Goal: Task Accomplishment & Management: Complete application form

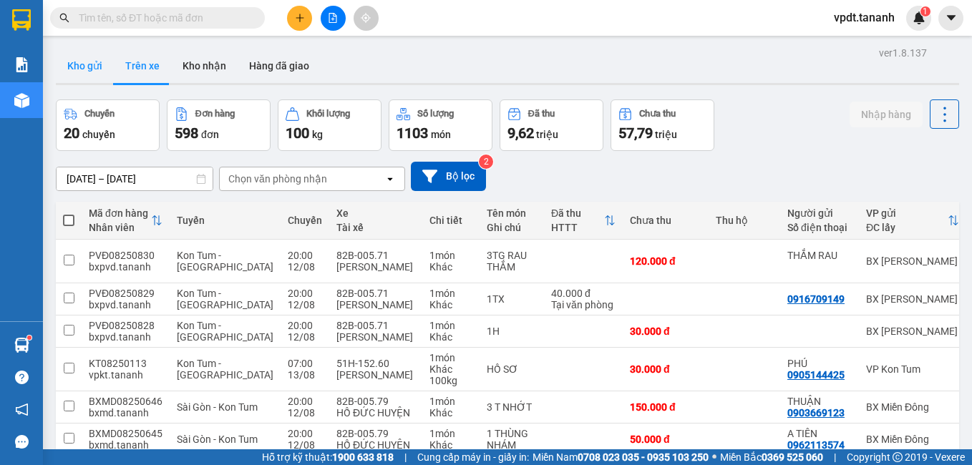
click at [95, 62] on button "Kho gửi" at bounding box center [85, 66] width 58 height 34
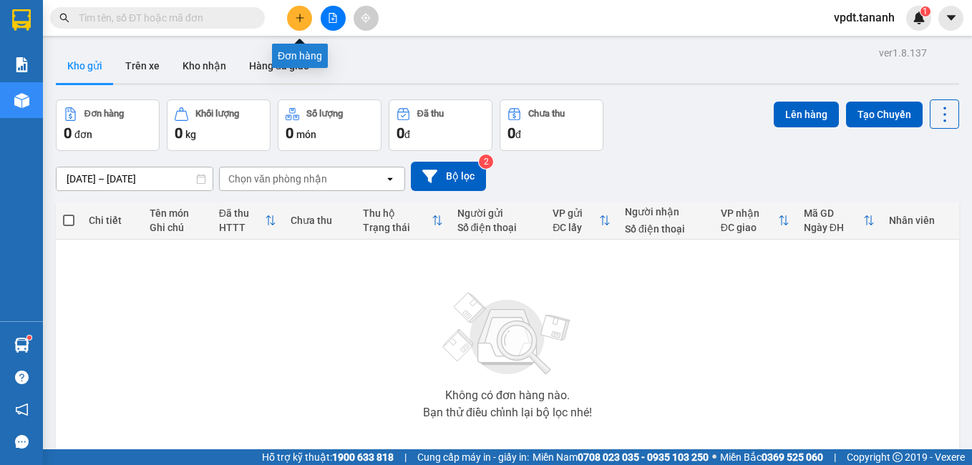
click at [299, 17] on icon "plus" at bounding box center [300, 18] width 10 height 10
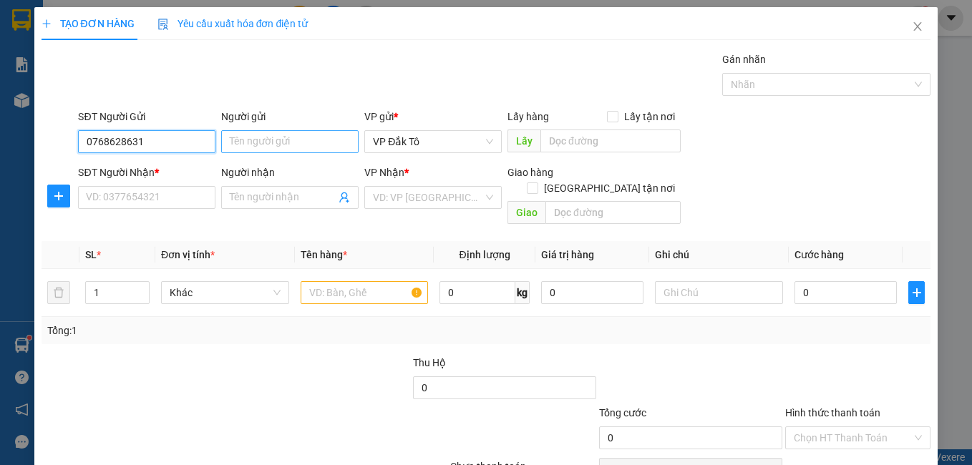
type input "0768628631"
click at [239, 145] on input "Người gửi" at bounding box center [289, 141] width 137 height 23
type input "."
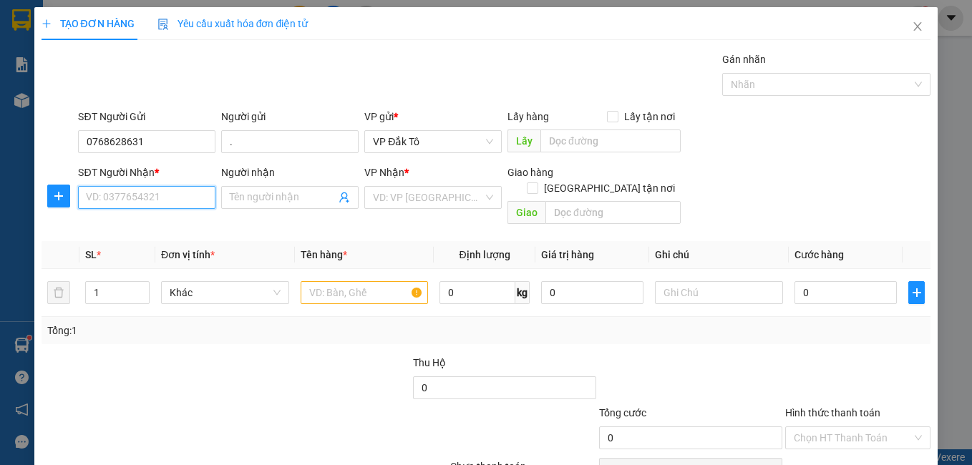
click at [155, 198] on input "SĐT Người Nhận *" at bounding box center [146, 197] width 137 height 23
type input "0366909009"
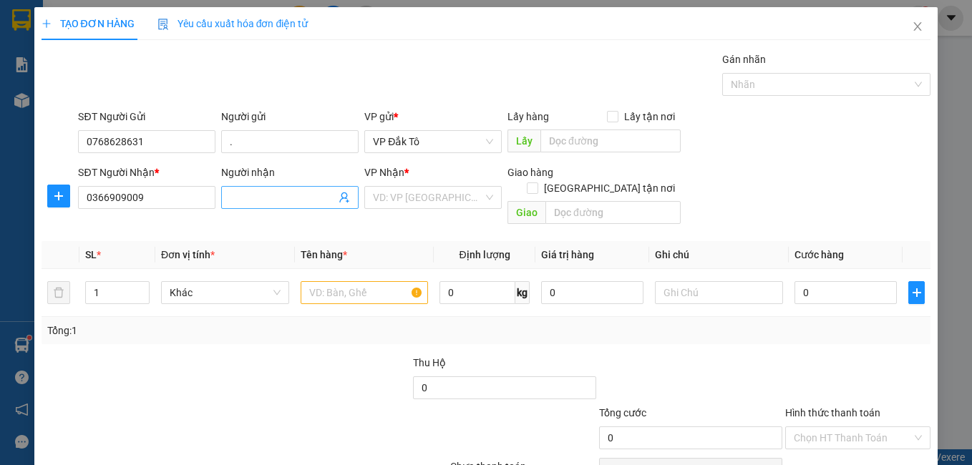
click at [258, 203] on input "Người nhận" at bounding box center [283, 198] width 106 height 16
type input "."
click at [373, 188] on input "search" at bounding box center [428, 197] width 110 height 21
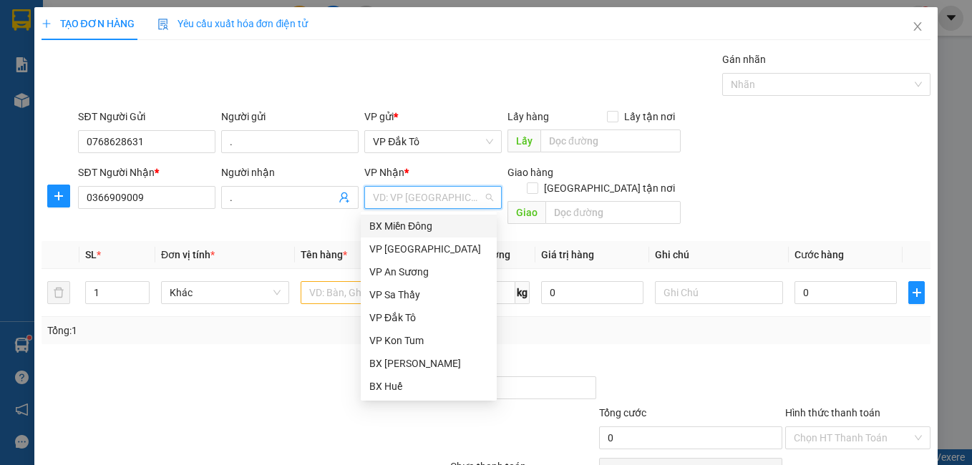
click at [402, 223] on div "BX Miền Đông" at bounding box center [428, 226] width 119 height 16
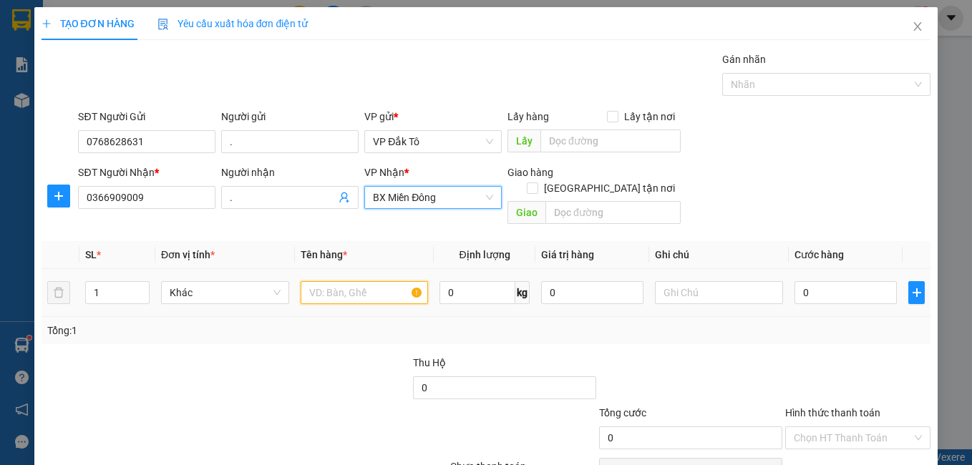
click at [329, 282] on input "text" at bounding box center [365, 292] width 128 height 23
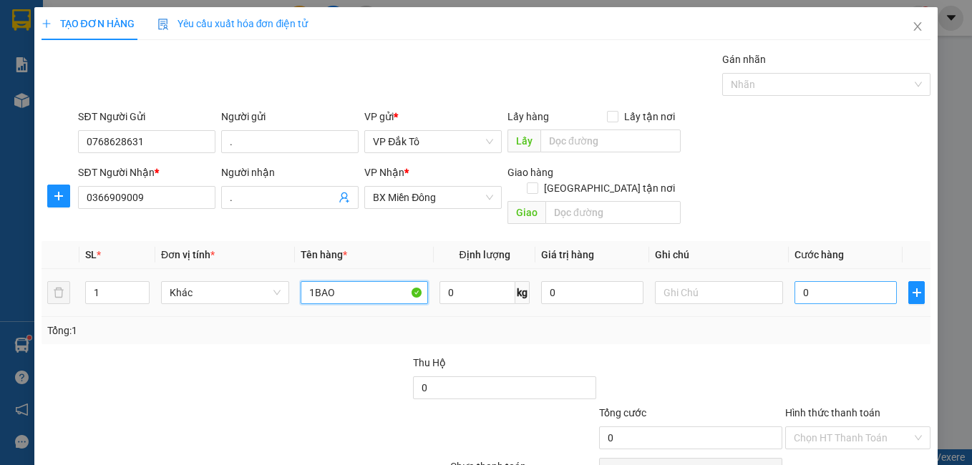
type input "1BAO"
click at [811, 281] on input "0" at bounding box center [846, 292] width 102 height 23
type input "1"
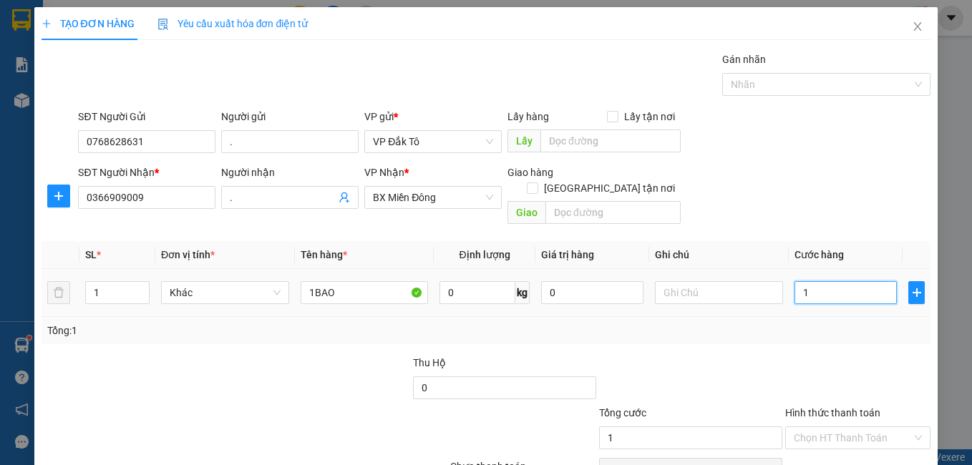
type input "10"
type input "100"
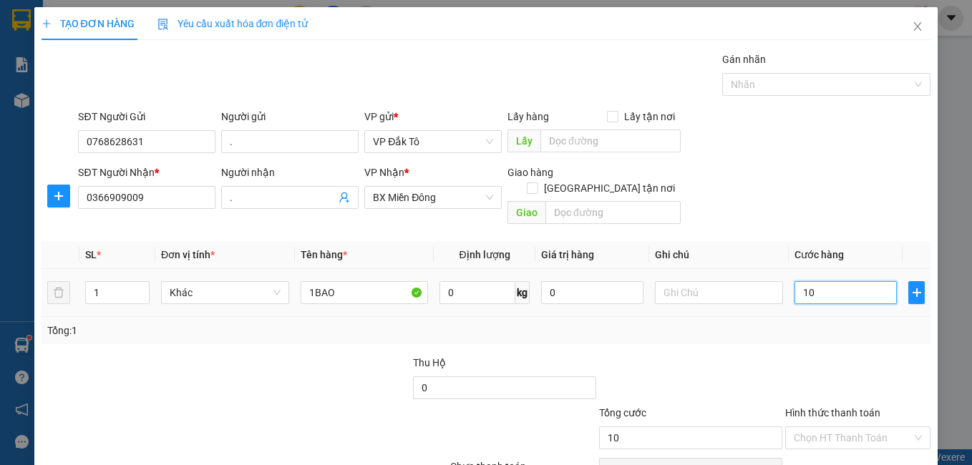
type input "100"
type input "100.000"
click at [782, 334] on div "Transit Pickup Surcharge Ids Transit Deliver Surcharge Ids Transit Deliver Surc…" at bounding box center [487, 285] width 890 height 466
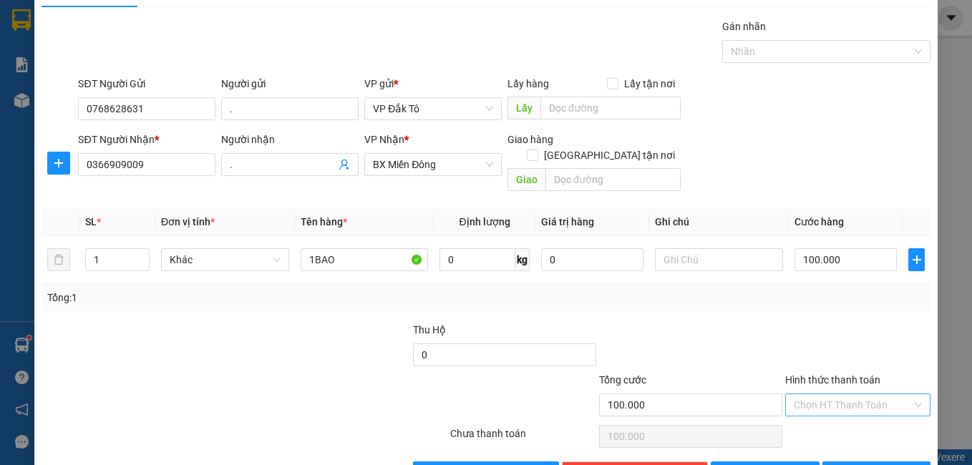
scroll to position [64, 0]
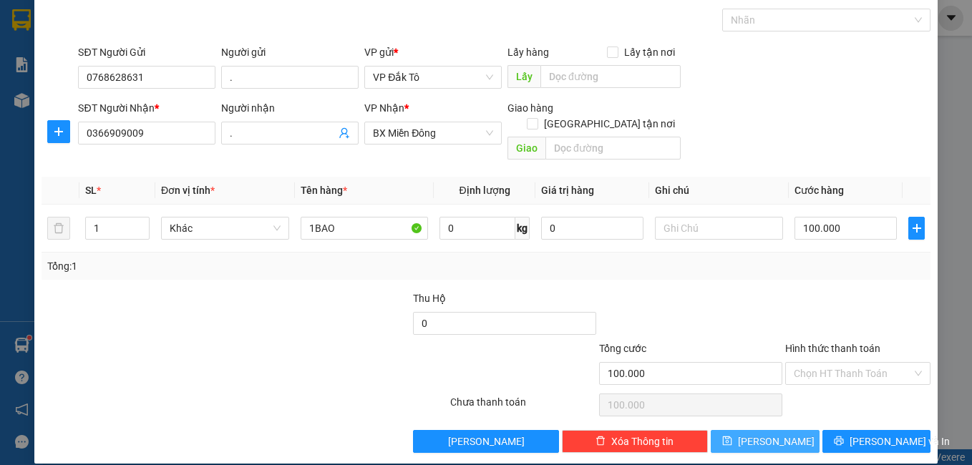
click at [778, 430] on button "[PERSON_NAME]" at bounding box center [765, 441] width 109 height 23
type input "0"
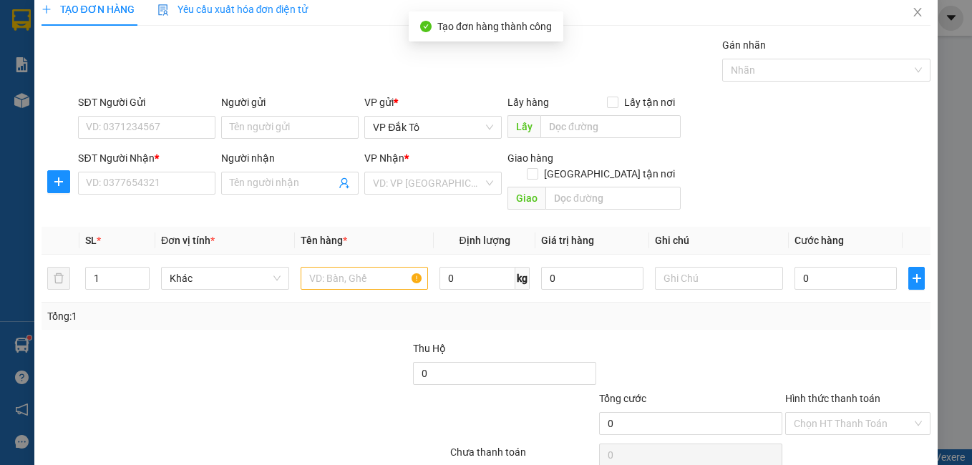
scroll to position [0, 0]
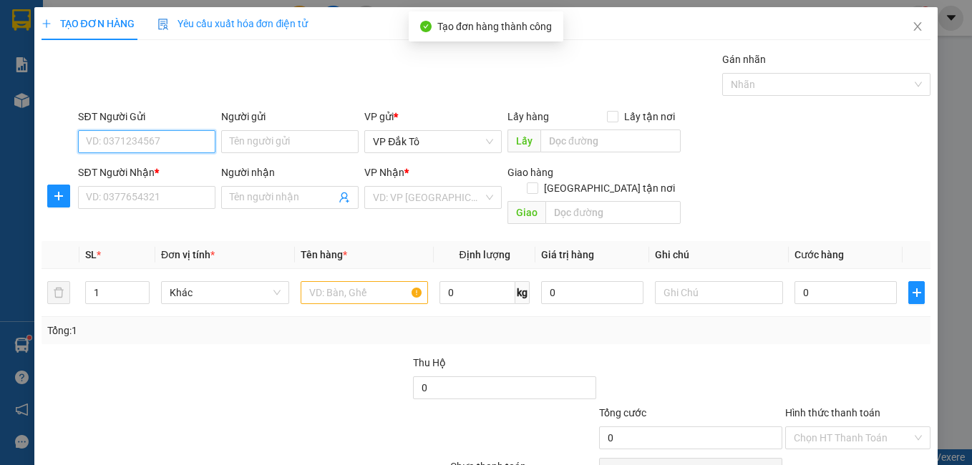
click at [178, 138] on input "SĐT Người Gửi" at bounding box center [146, 141] width 137 height 23
type input "0977390168"
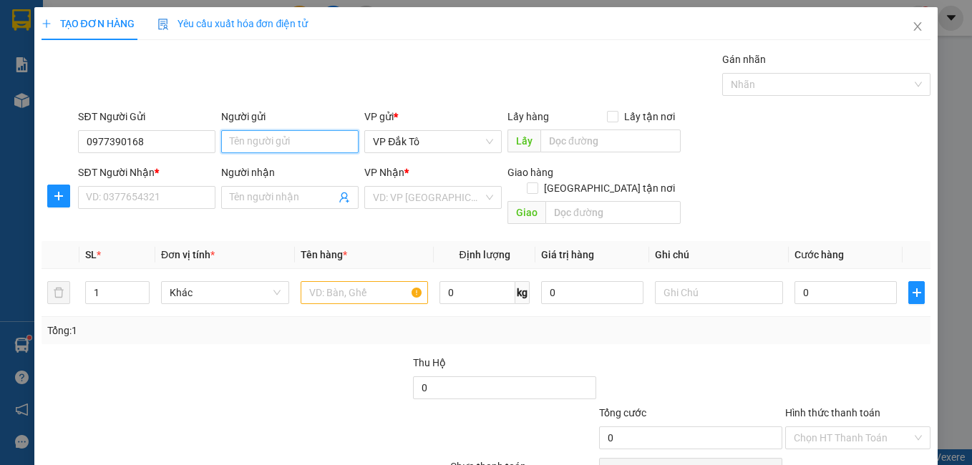
click at [243, 150] on input "Người gửi" at bounding box center [289, 141] width 137 height 23
type input "XE HOÀNG GIA"
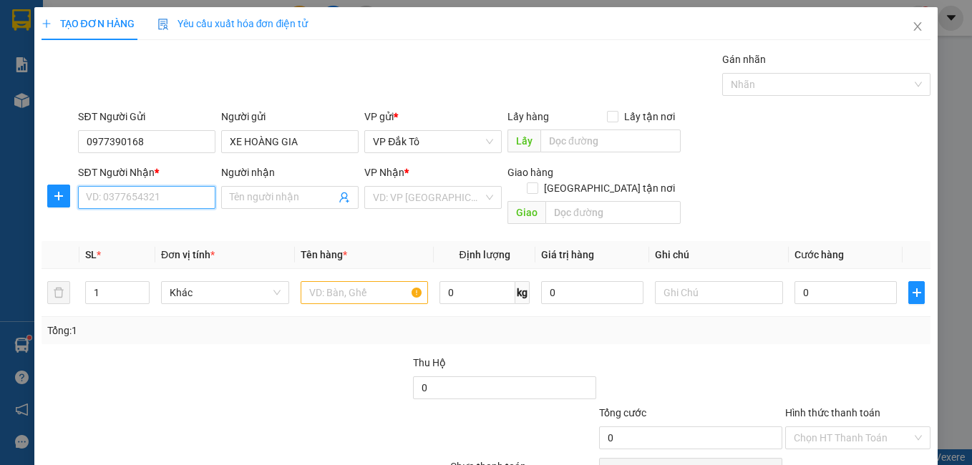
click at [142, 195] on input "SĐT Người Nhận *" at bounding box center [146, 197] width 137 height 23
type input "0379086989"
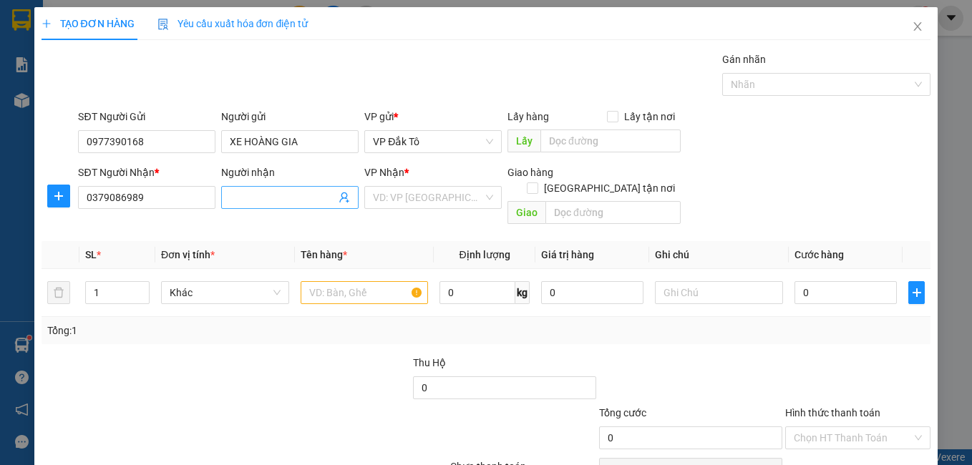
click at [257, 197] on input "Người nhận" at bounding box center [283, 198] width 106 height 16
type input "TẤN"
click at [445, 203] on input "search" at bounding box center [428, 197] width 110 height 21
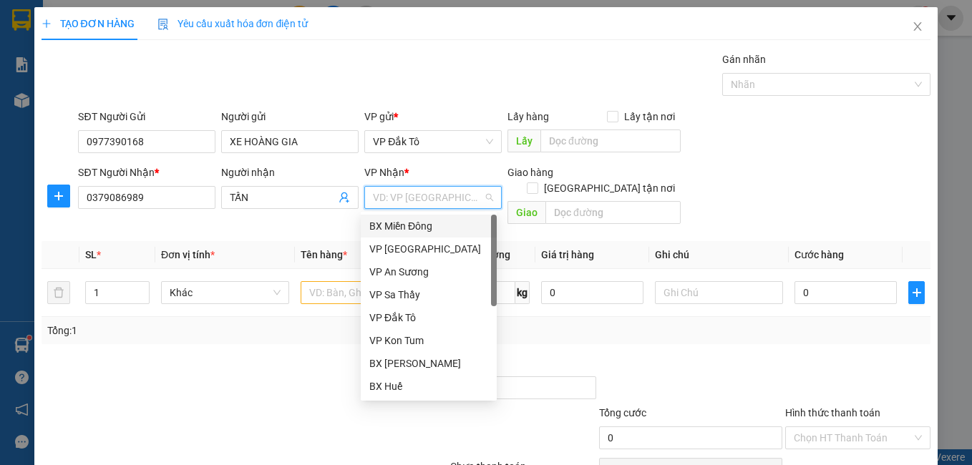
click at [433, 218] on div "BX Miền Đông" at bounding box center [429, 226] width 136 height 23
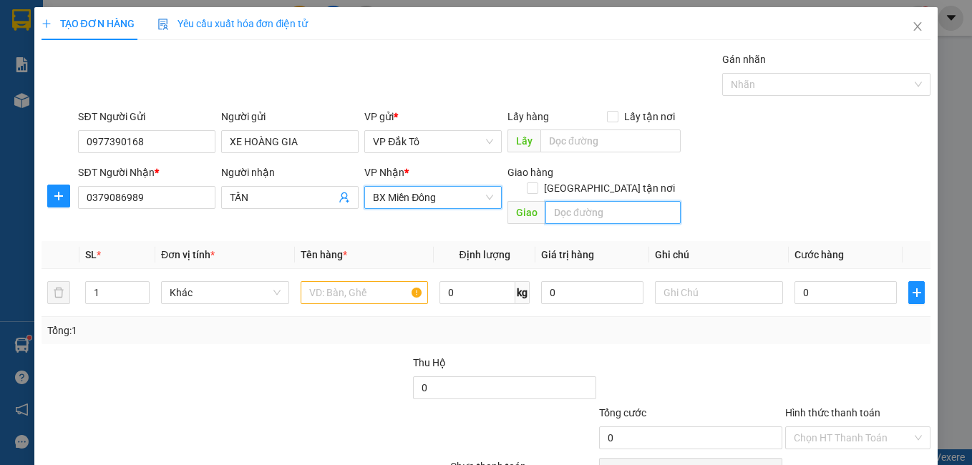
click at [581, 204] on input "text" at bounding box center [613, 212] width 135 height 23
type input "BẾN CÁT"
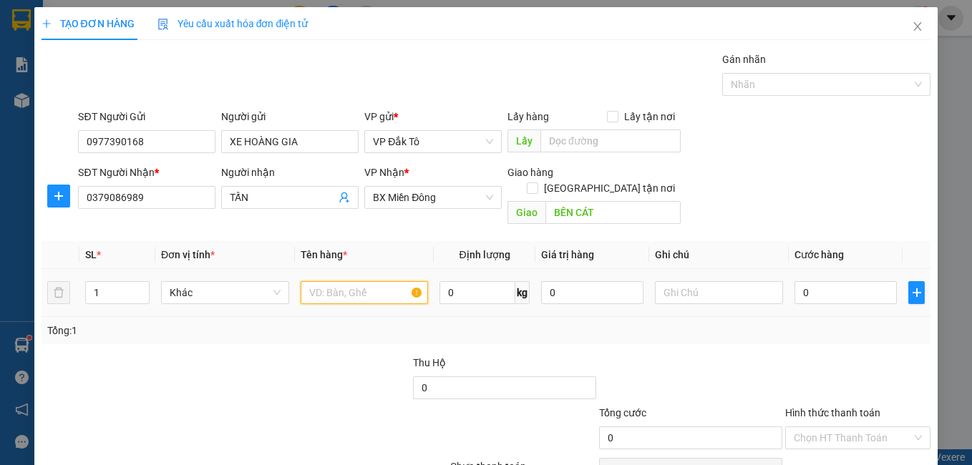
click at [386, 281] on input "text" at bounding box center [365, 292] width 128 height 23
type input "1TG"
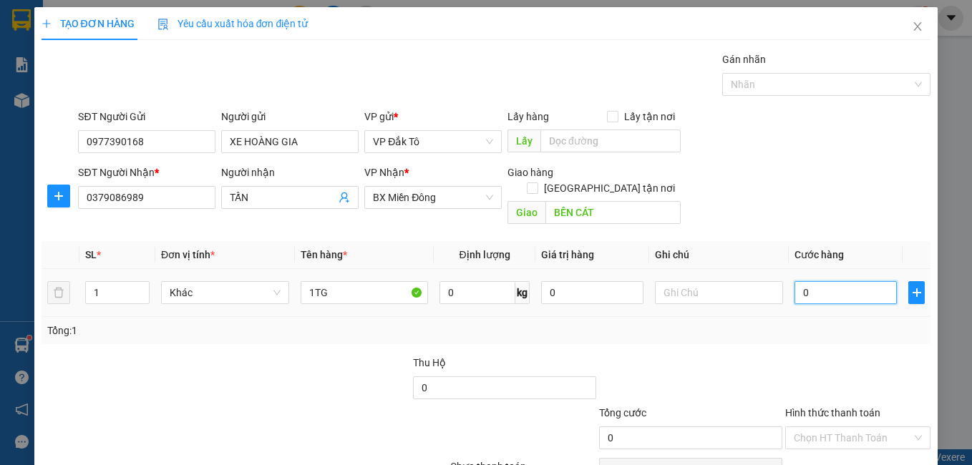
click at [824, 281] on input "0" at bounding box center [846, 292] width 102 height 23
type input "6"
type input "60"
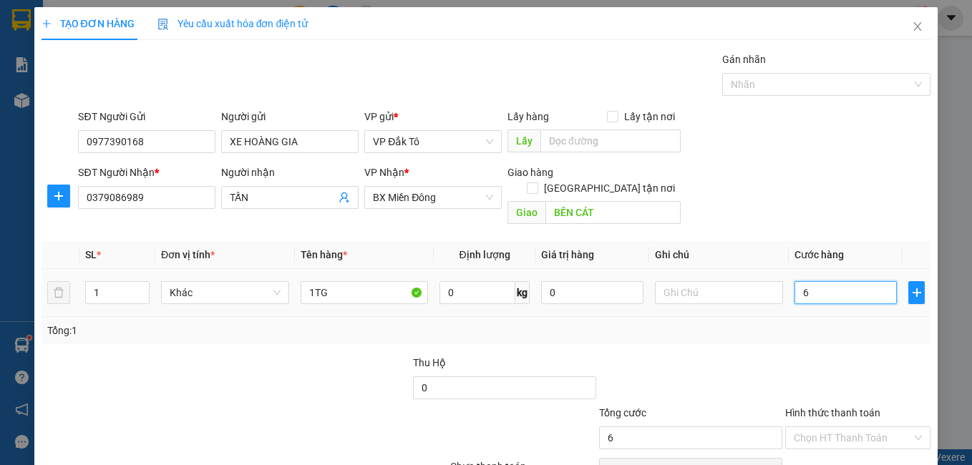
type input "60"
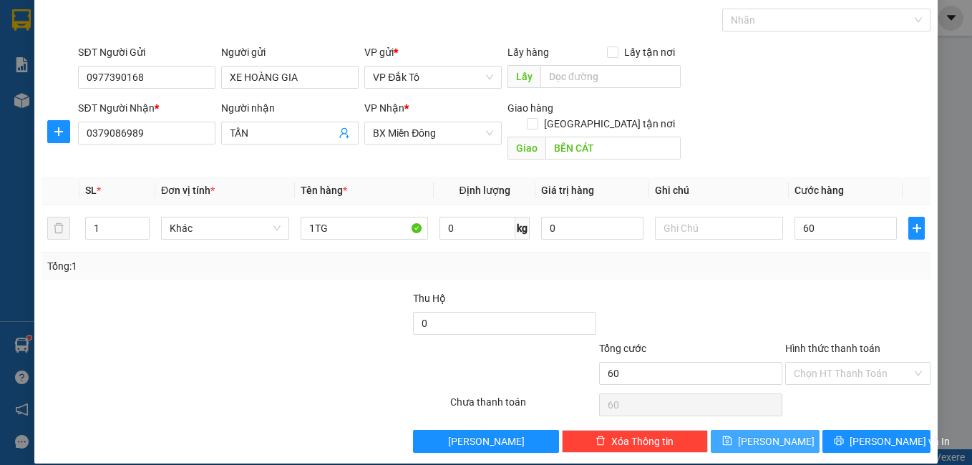
type input "60.000"
click at [761, 434] on span "[PERSON_NAME]" at bounding box center [776, 442] width 77 height 16
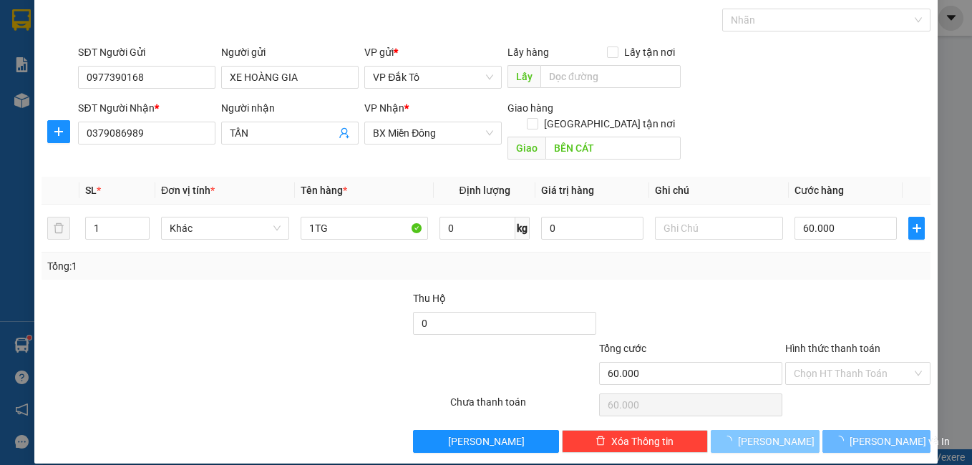
type input "0"
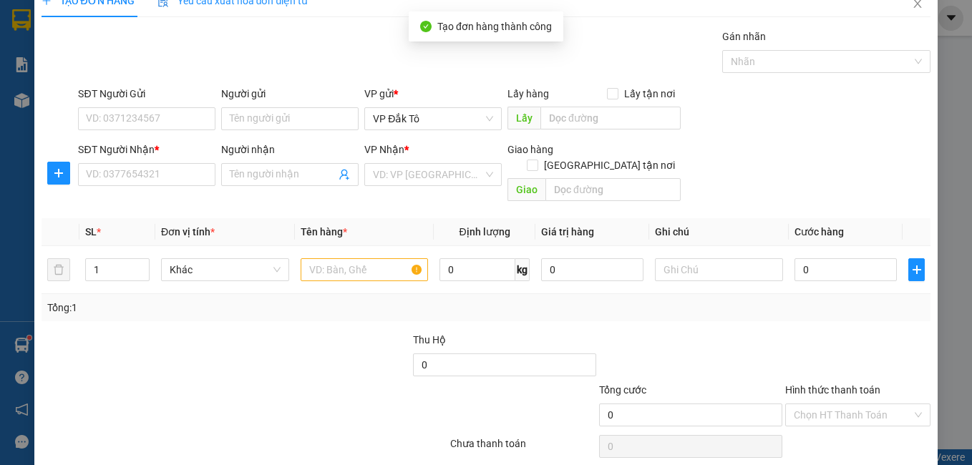
scroll to position [0, 0]
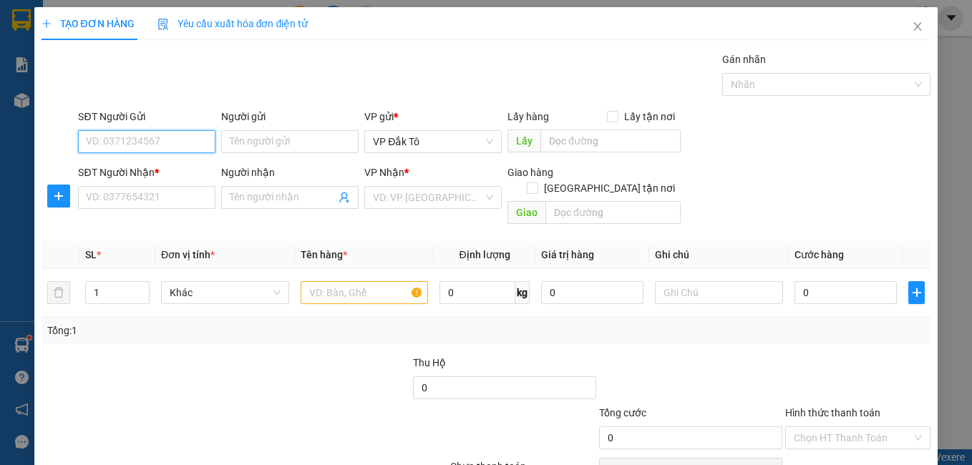
click at [152, 147] on input "SĐT Người Gửi" at bounding box center [146, 141] width 137 height 23
type input "0394511387"
click at [155, 177] on div "0394511387 - HUỆ" at bounding box center [145, 171] width 119 height 16
type input "HUỆ"
type input "0389789739"
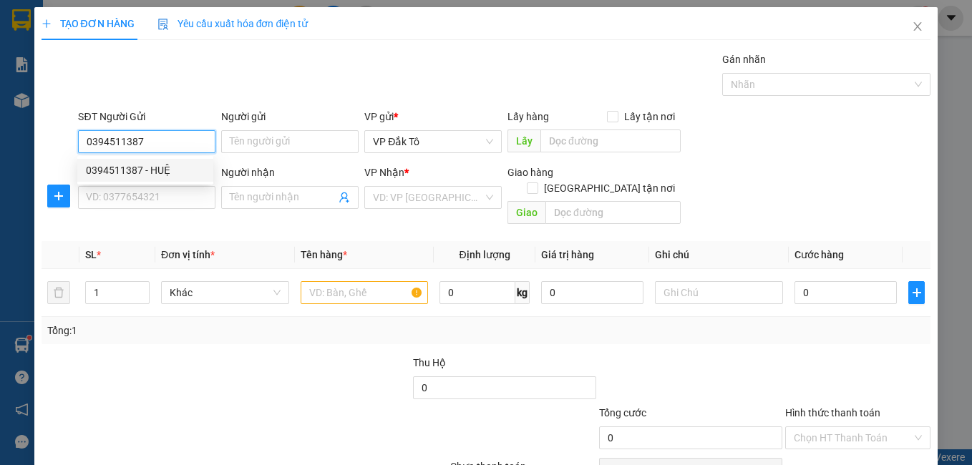
type input "HUYỀN"
type input "70.000"
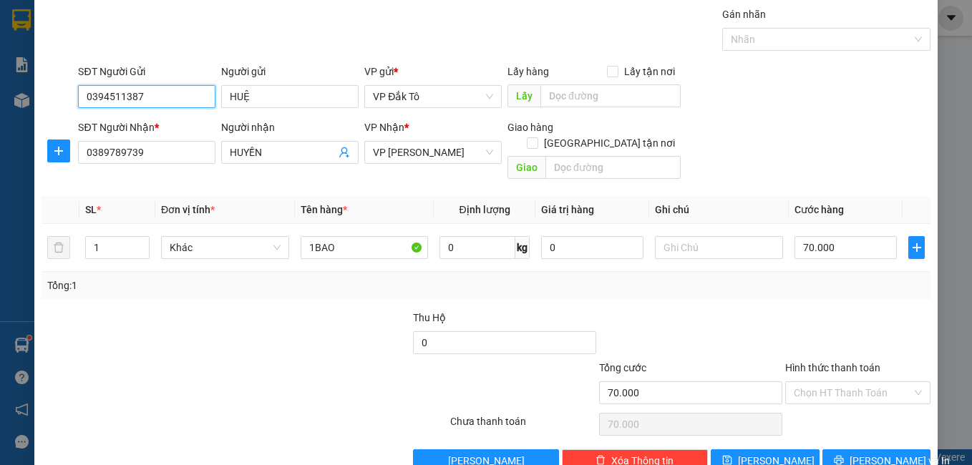
scroll to position [64, 0]
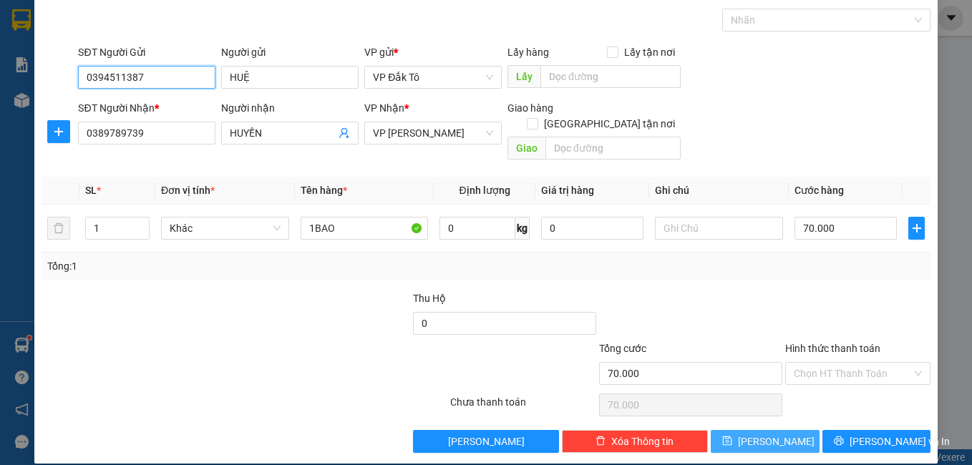
type input "0394511387"
click at [765, 434] on span "[PERSON_NAME]" at bounding box center [776, 442] width 77 height 16
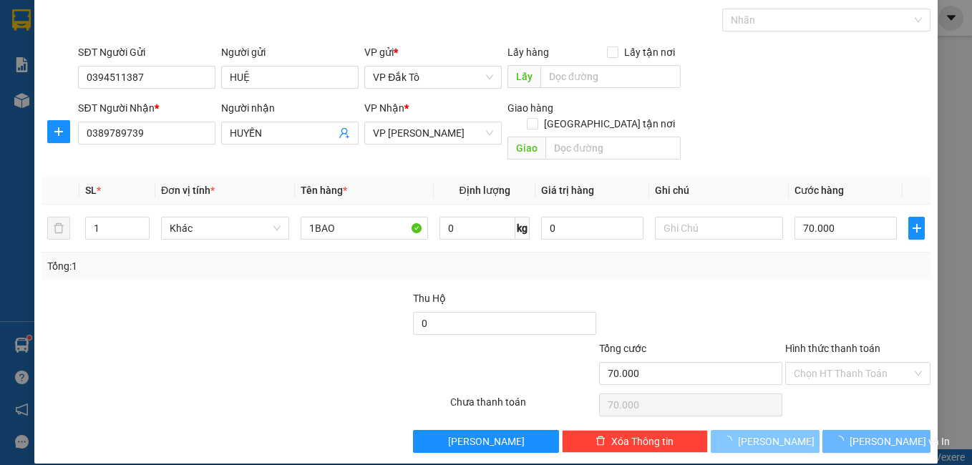
type input "0"
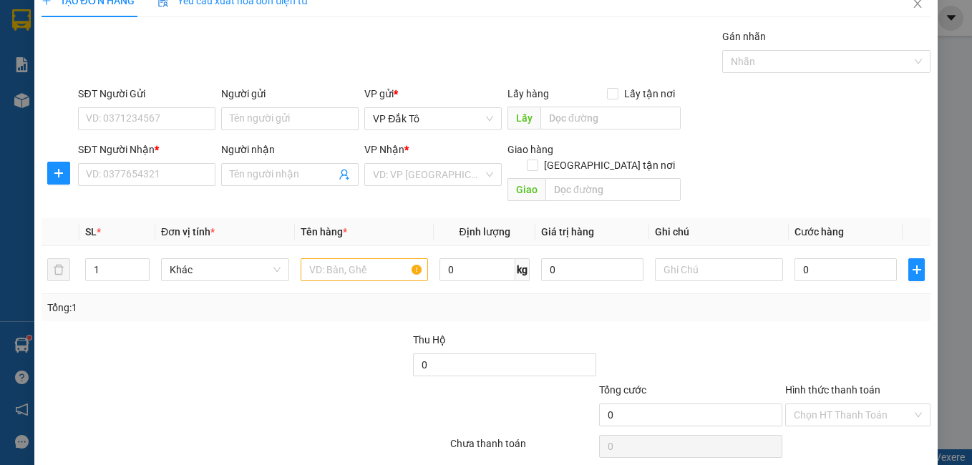
scroll to position [0, 0]
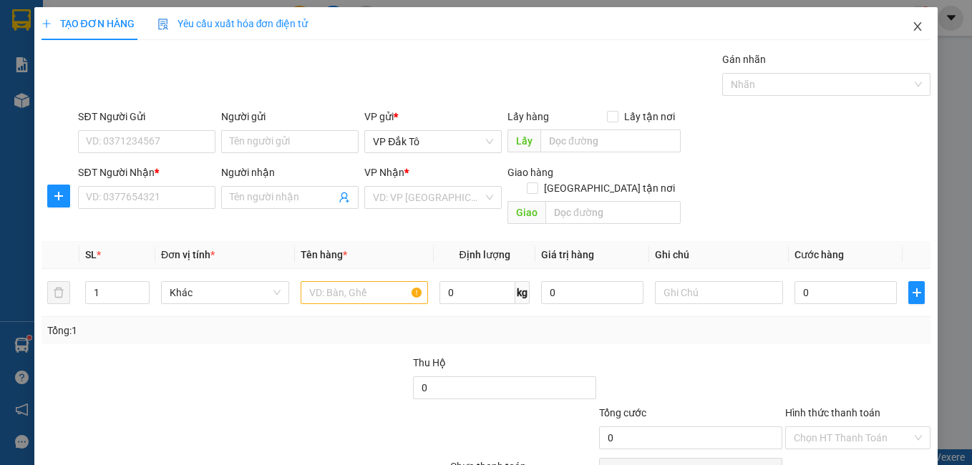
click at [914, 28] on icon "close" at bounding box center [918, 26] width 8 height 9
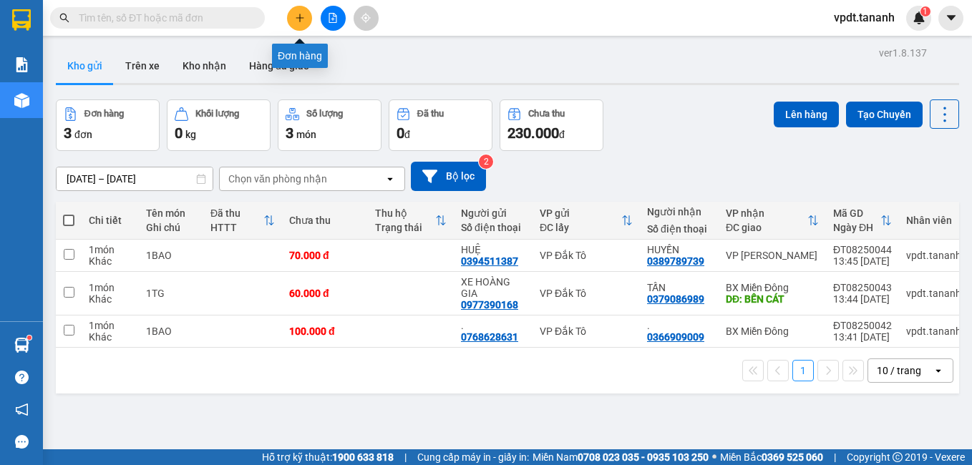
click at [306, 24] on button at bounding box center [299, 18] width 25 height 25
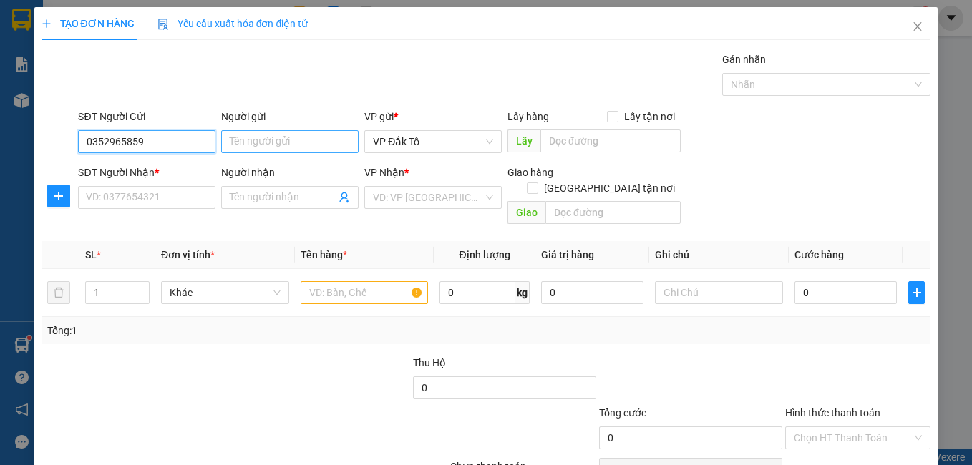
type input "0352965859"
click at [266, 150] on input "Người gửi" at bounding box center [289, 141] width 137 height 23
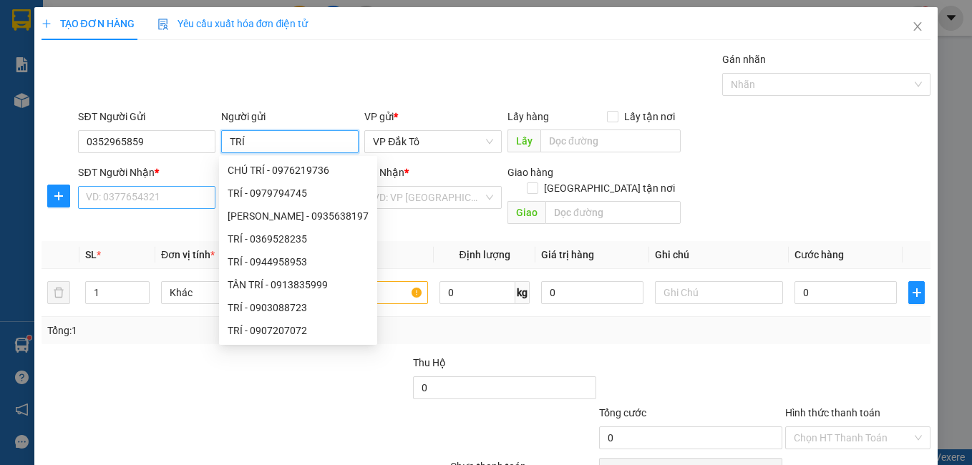
type input "TRÍ"
click at [100, 199] on input "SĐT Người Nhận *" at bounding box center [146, 197] width 137 height 23
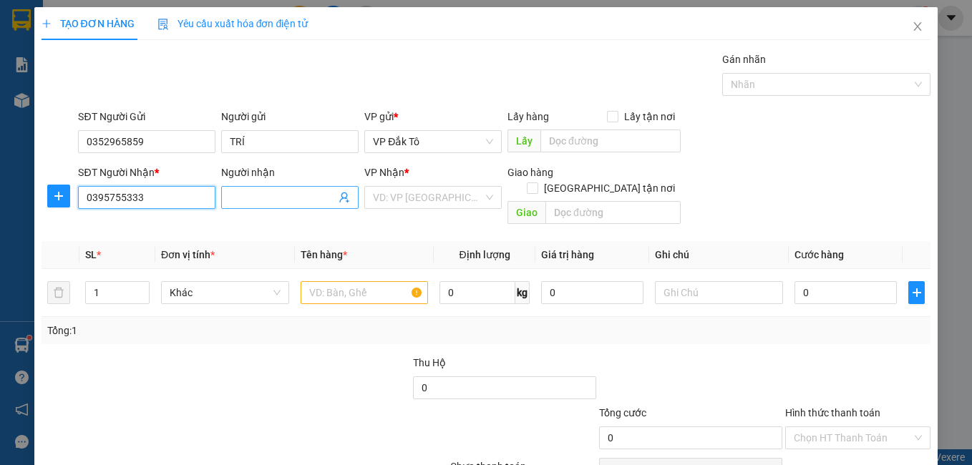
type input "0395755333"
click at [274, 199] on input "Người nhận" at bounding box center [283, 198] width 106 height 16
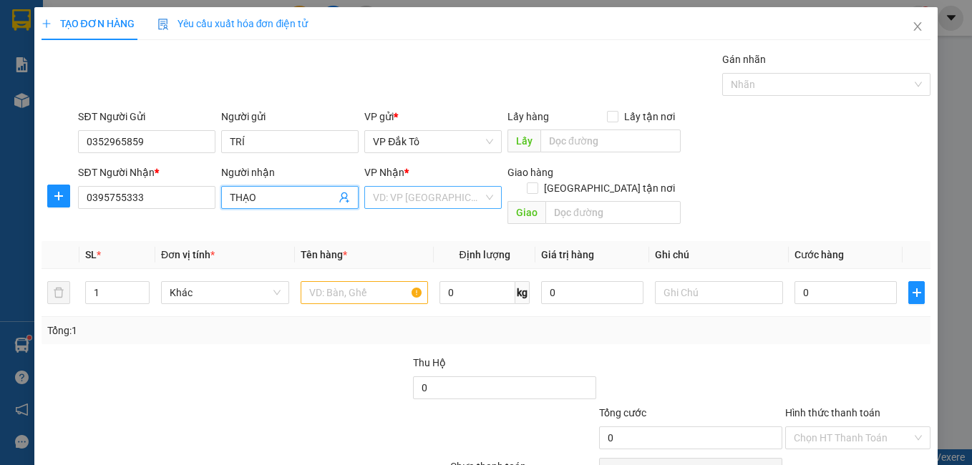
type input "THẠO"
click at [423, 188] on input "search" at bounding box center [428, 197] width 110 height 21
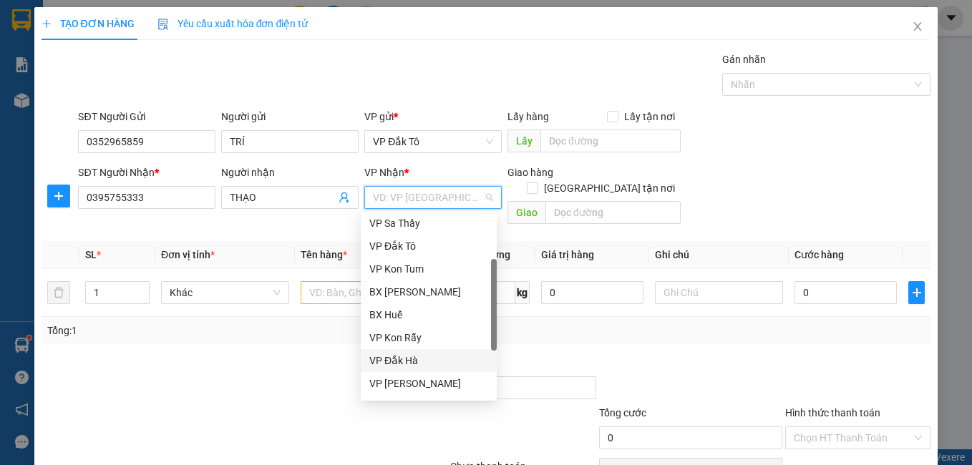
scroll to position [143, 0]
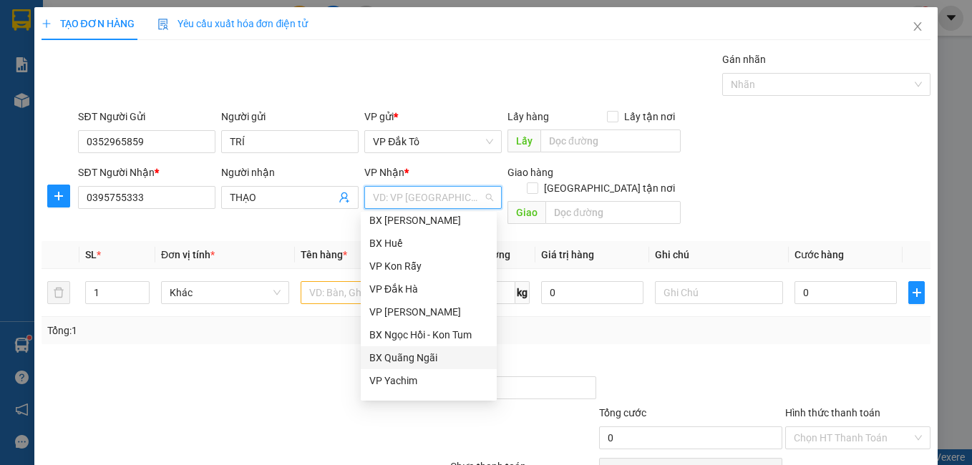
click at [422, 356] on div "BX Quãng Ngãi" at bounding box center [428, 358] width 119 height 16
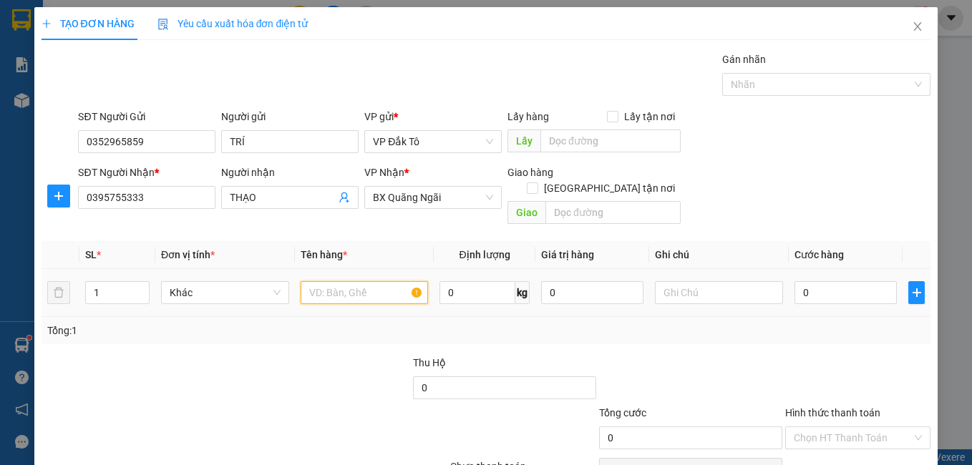
click at [347, 281] on input "text" at bounding box center [365, 292] width 128 height 23
type input "1 XE MÁY"
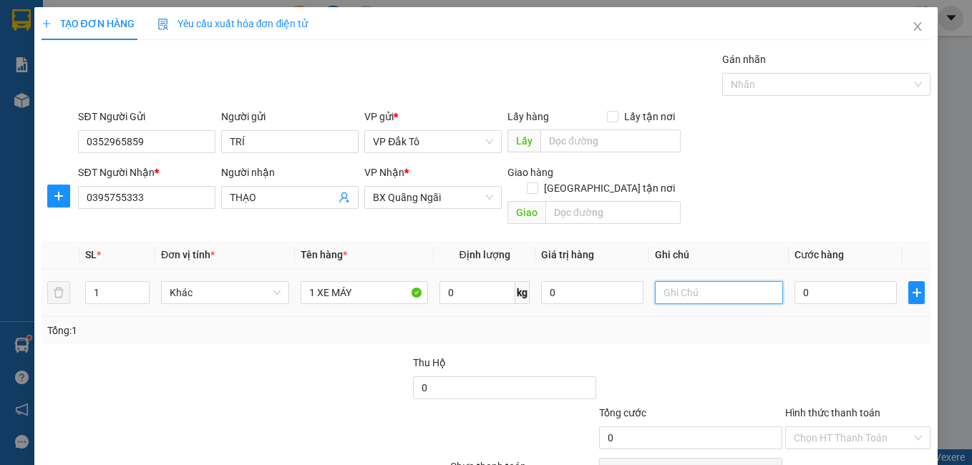
click at [698, 281] on input "text" at bounding box center [719, 292] width 128 height 23
type input "82UA-00862"
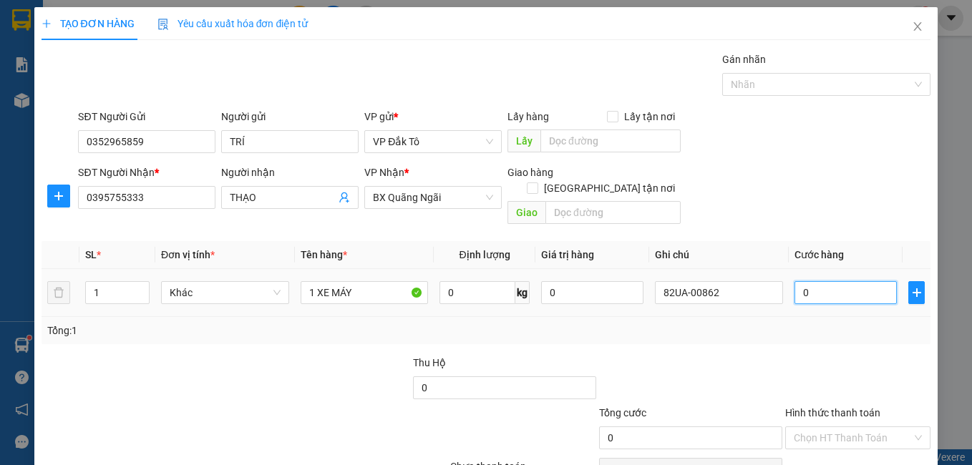
click at [832, 281] on input "0" at bounding box center [846, 292] width 102 height 23
type input "3"
type input "30"
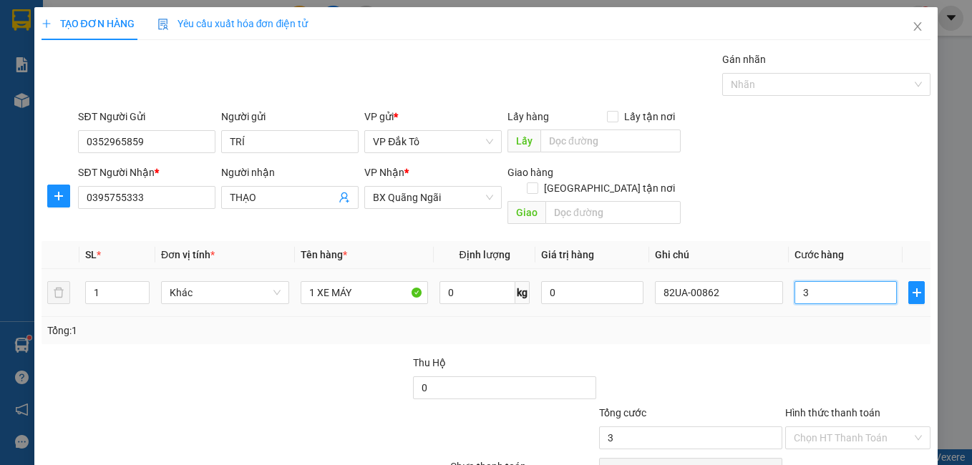
type input "30"
type input "300"
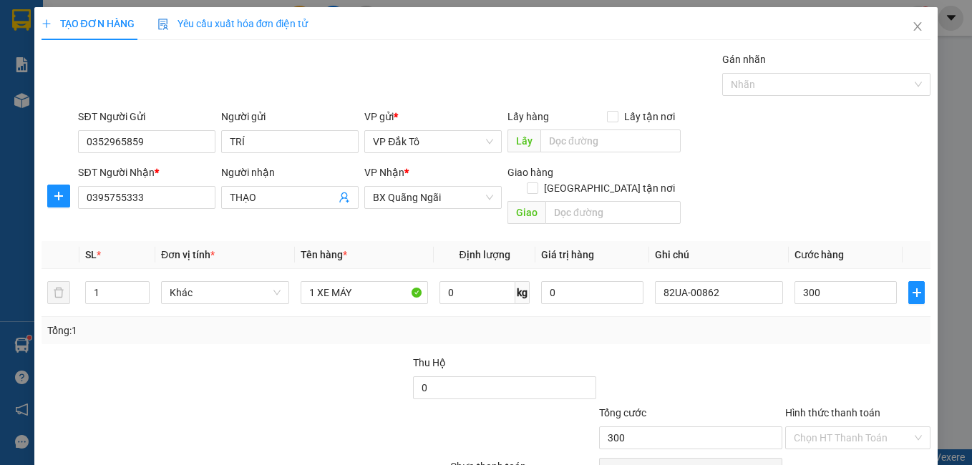
type input "300.000"
click at [752, 359] on div at bounding box center [691, 380] width 186 height 50
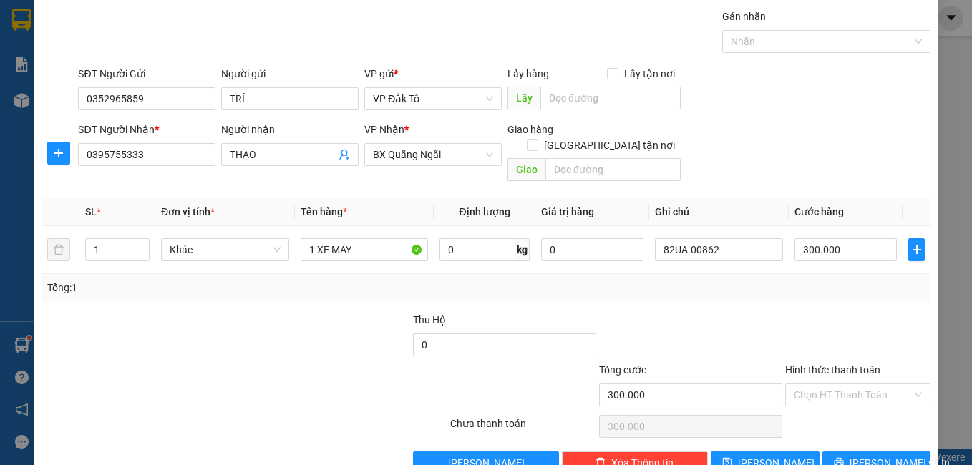
scroll to position [64, 0]
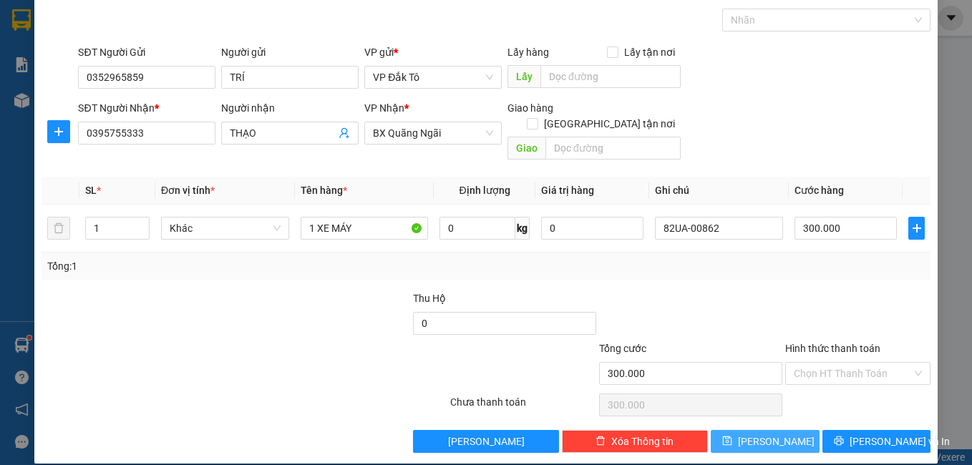
click at [772, 434] on span "[PERSON_NAME]" at bounding box center [776, 442] width 77 height 16
type input "0"
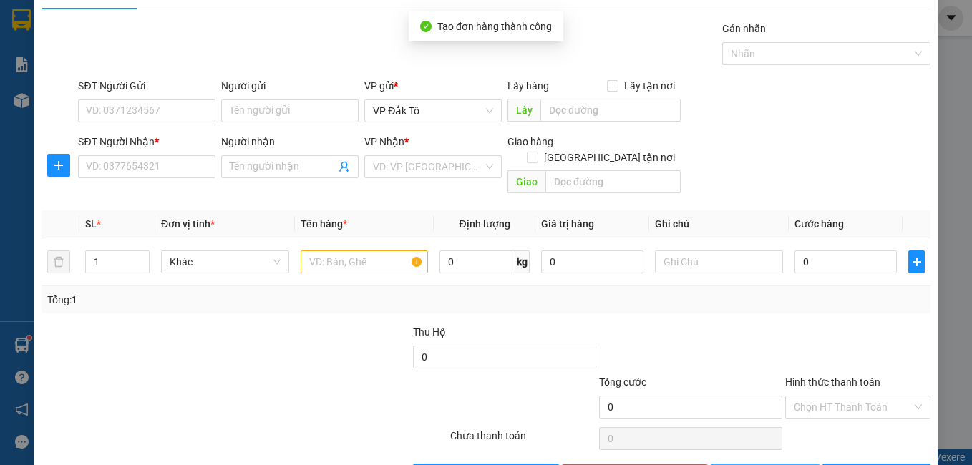
scroll to position [0, 0]
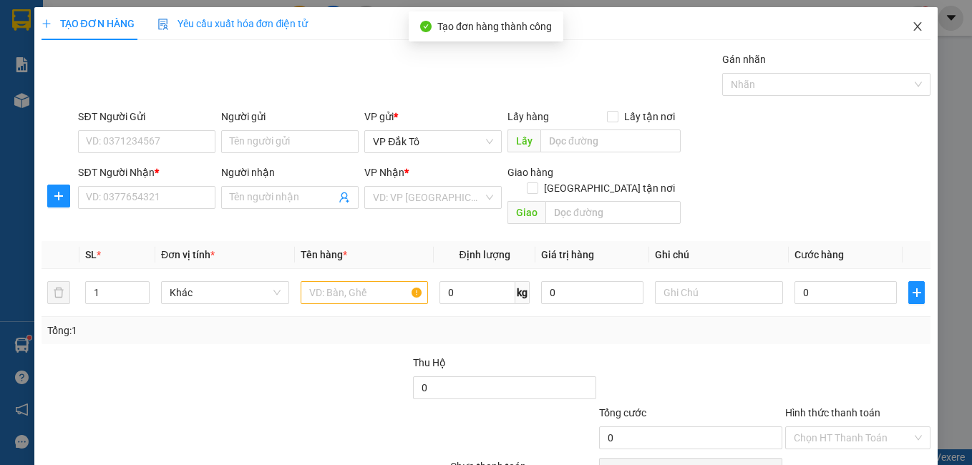
click at [914, 29] on icon "close" at bounding box center [918, 26] width 8 height 9
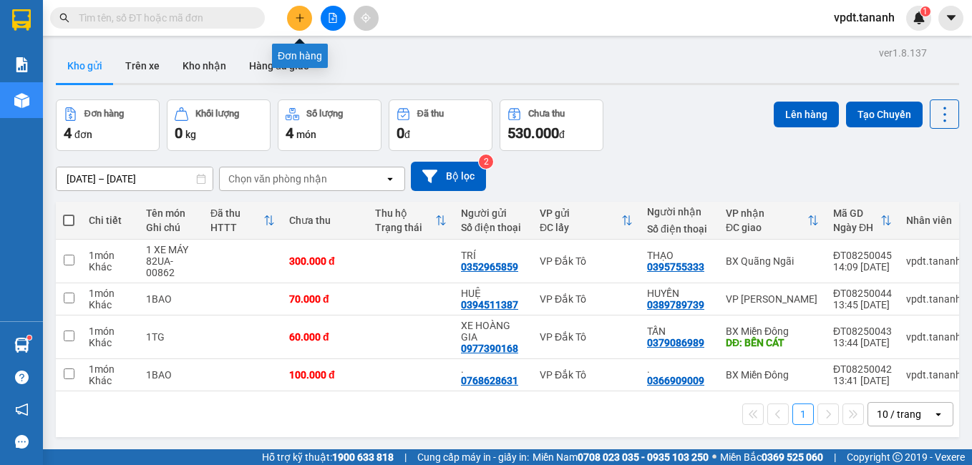
click at [297, 21] on icon "plus" at bounding box center [300, 18] width 10 height 10
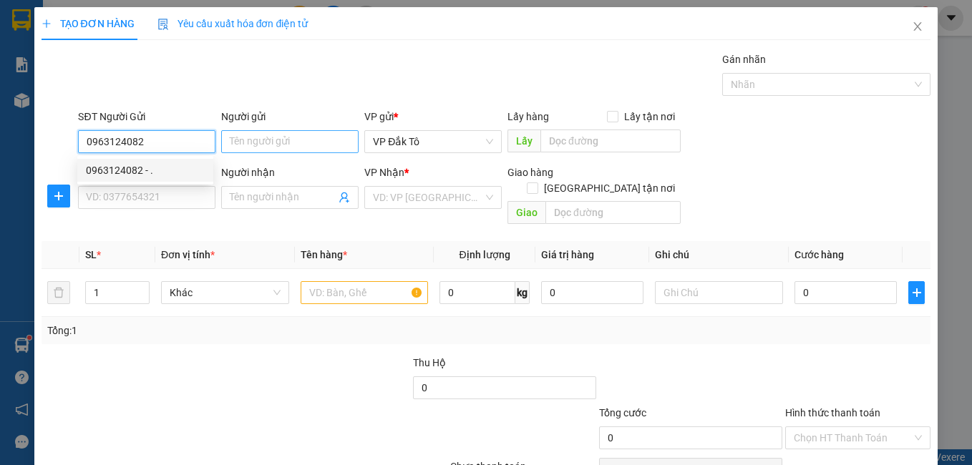
type input "0963124082"
click at [251, 140] on input "Người gửi" at bounding box center [289, 141] width 137 height 23
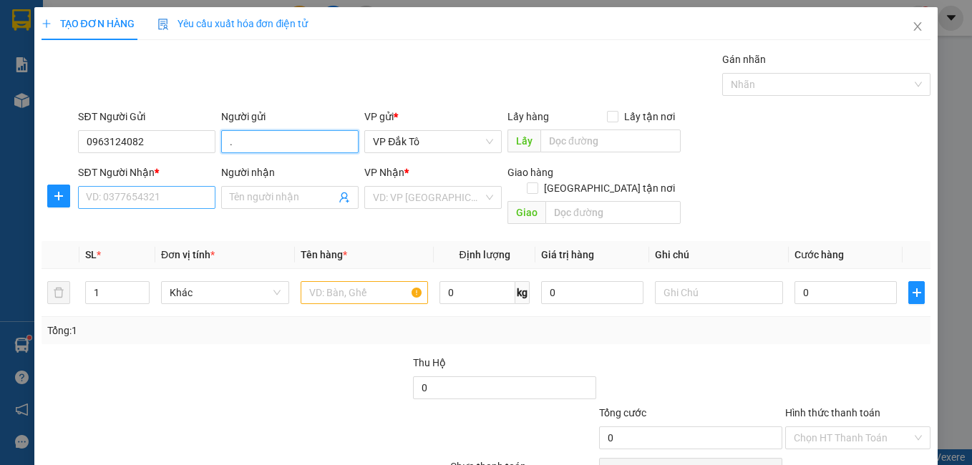
type input "."
click at [170, 199] on input "SĐT Người Nhận *" at bounding box center [146, 197] width 137 height 23
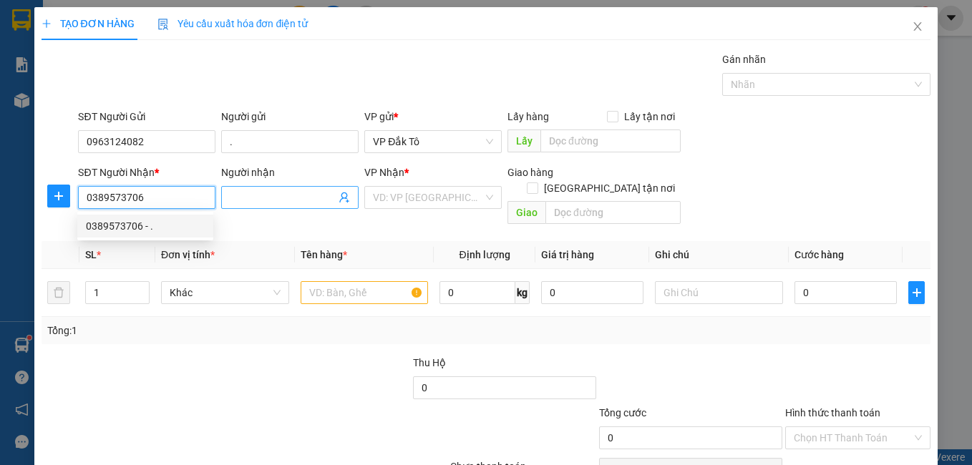
type input "0389573706"
click at [262, 205] on input "Người nhận" at bounding box center [283, 198] width 106 height 16
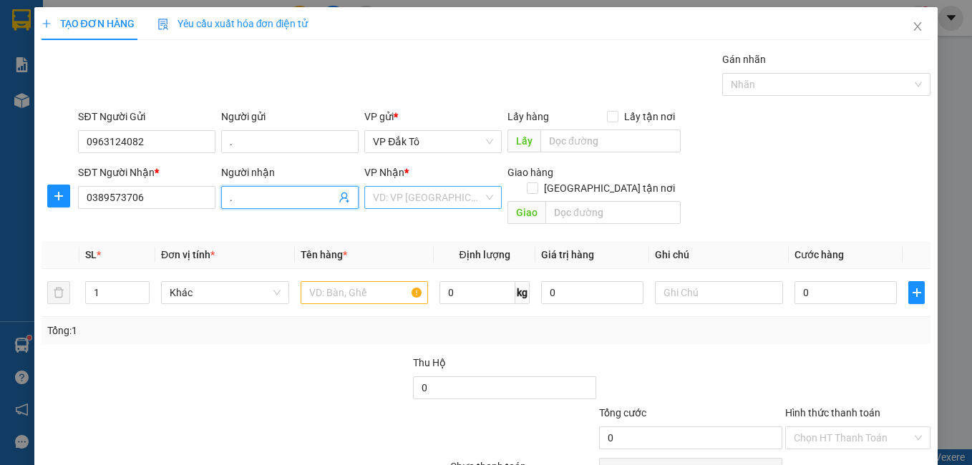
type input "."
click at [419, 201] on input "search" at bounding box center [428, 197] width 110 height 21
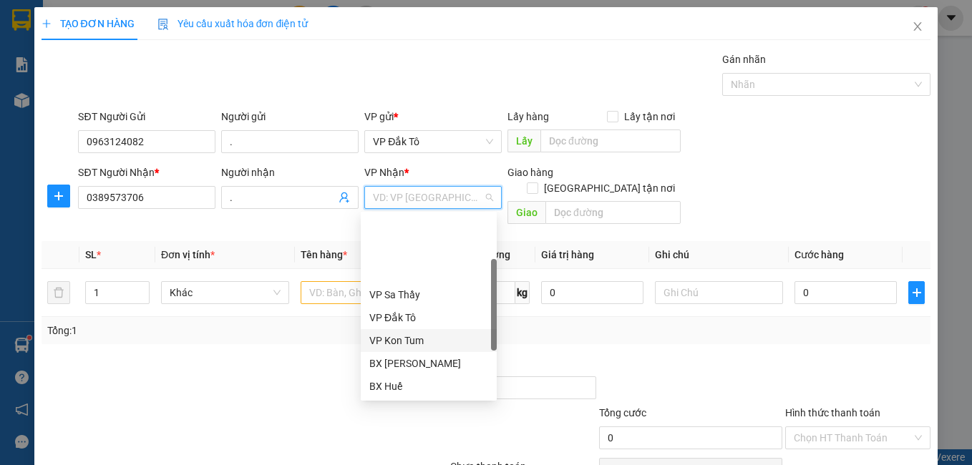
scroll to position [72, 0]
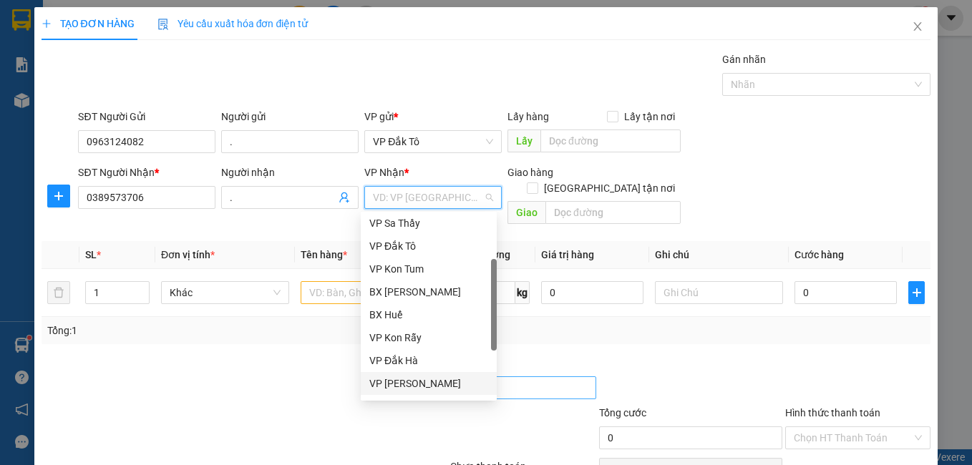
click at [415, 382] on div "VP [PERSON_NAME]" at bounding box center [428, 384] width 119 height 16
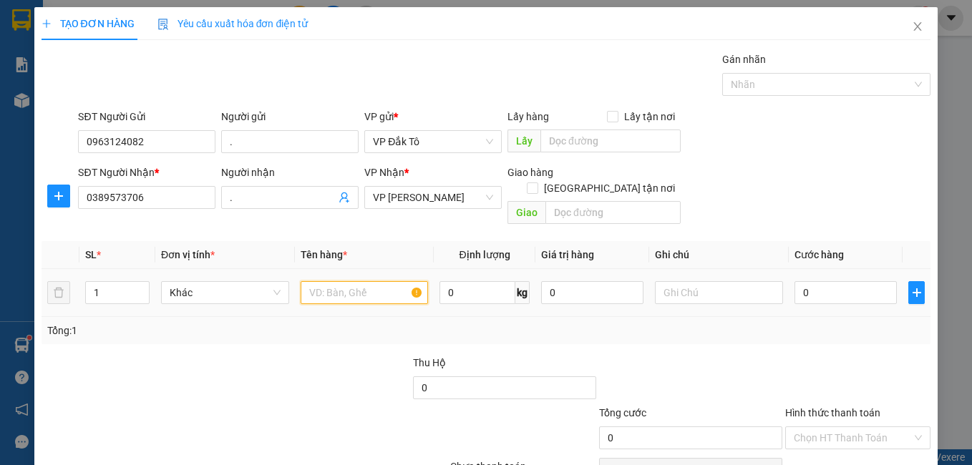
click at [377, 281] on input "text" at bounding box center [365, 292] width 128 height 23
type input "1TG"
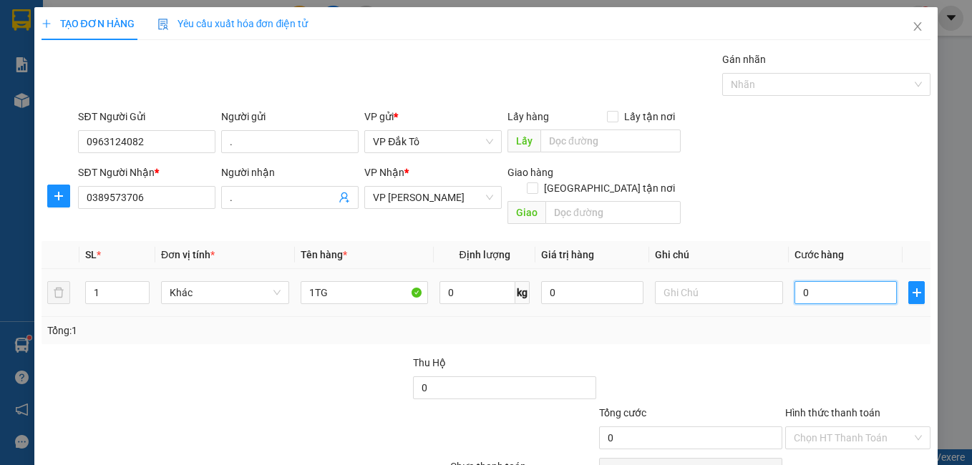
click at [813, 284] on input "0" at bounding box center [846, 292] width 102 height 23
type input "5"
type input "50"
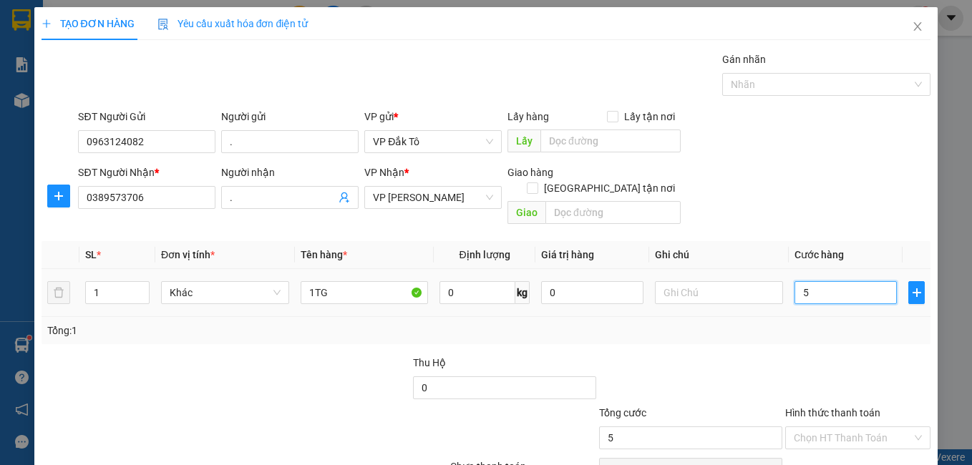
type input "50"
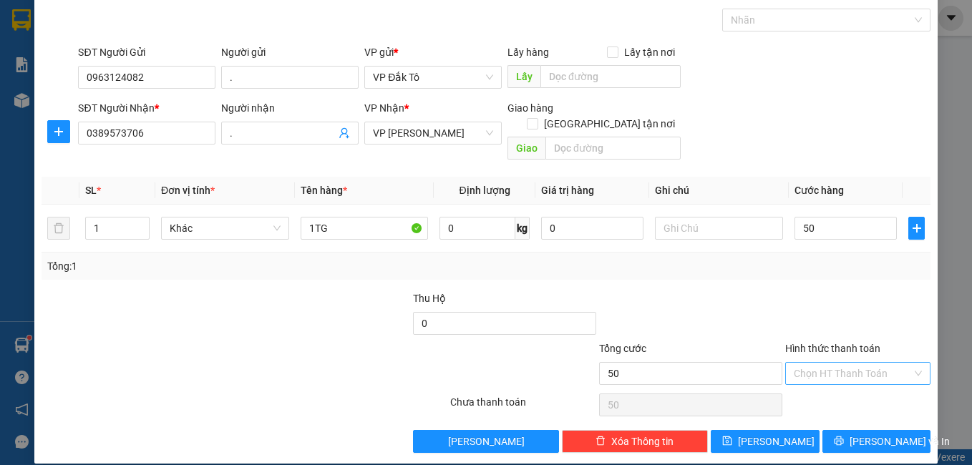
type input "50.000"
click at [830, 363] on input "Hình thức thanh toán" at bounding box center [853, 373] width 119 height 21
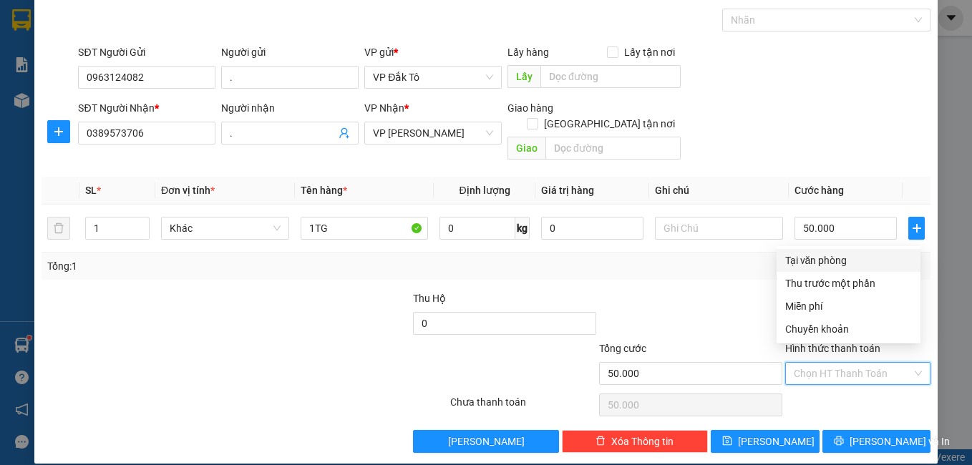
click at [810, 266] on div "Tại văn phòng" at bounding box center [848, 261] width 127 height 16
type input "0"
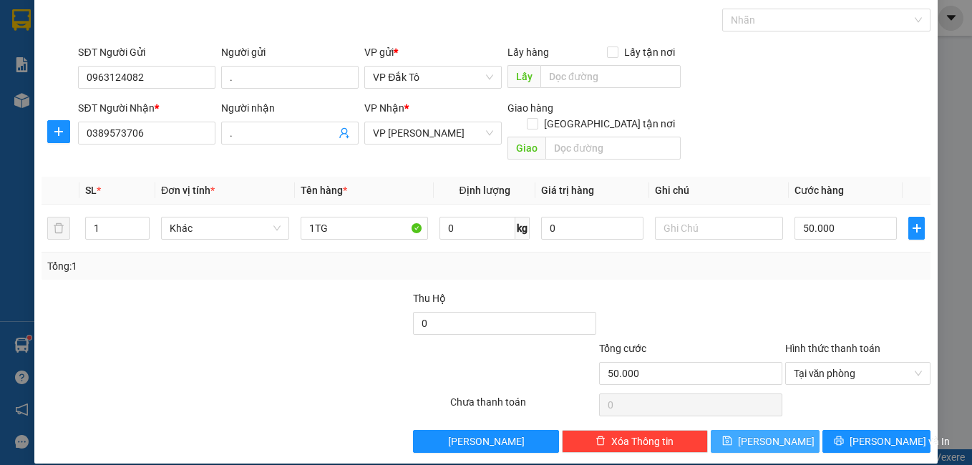
click at [761, 434] on span "[PERSON_NAME]" at bounding box center [776, 442] width 77 height 16
type input "0"
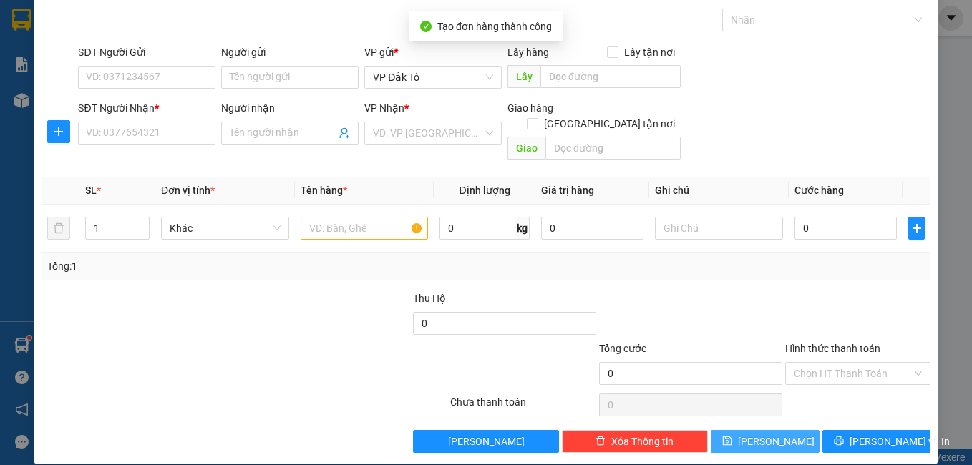
scroll to position [0, 0]
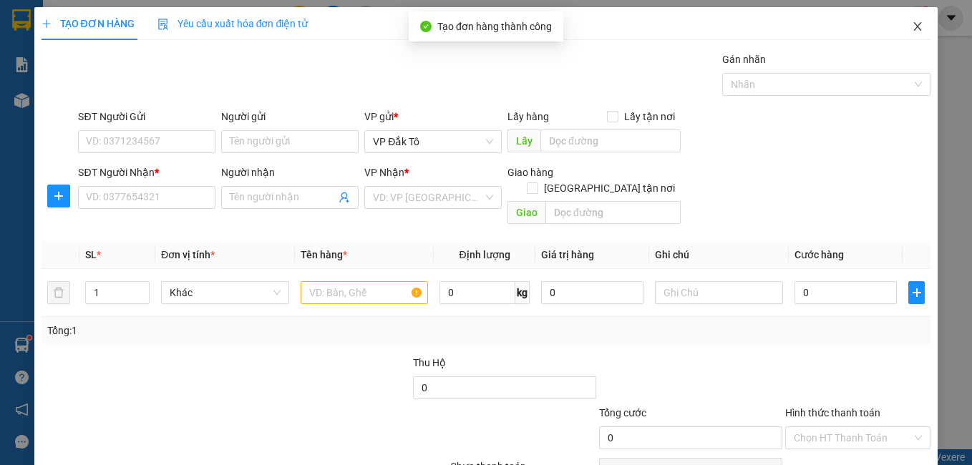
click at [912, 21] on icon "close" at bounding box center [917, 26] width 11 height 11
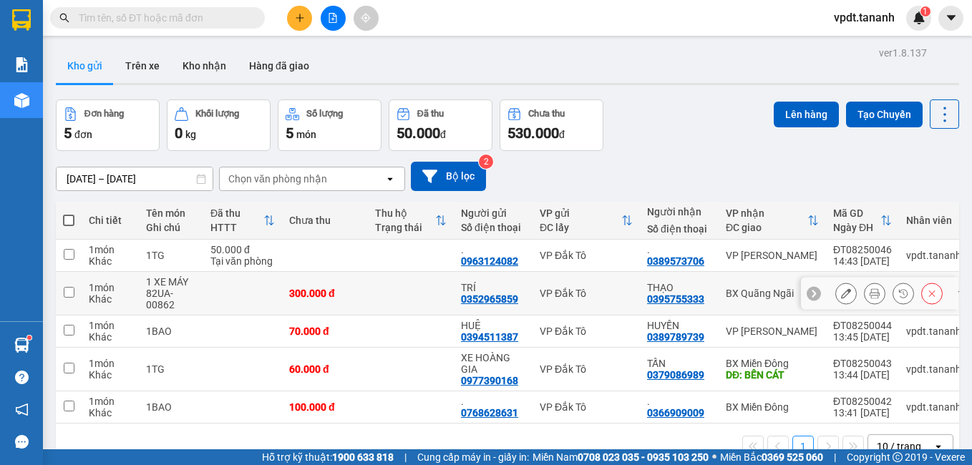
scroll to position [66, 0]
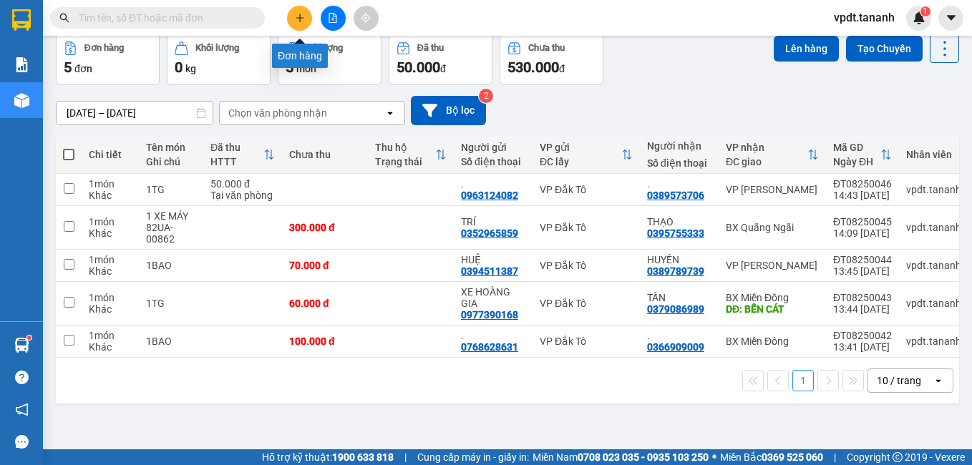
click at [304, 21] on icon "plus" at bounding box center [300, 18] width 10 height 10
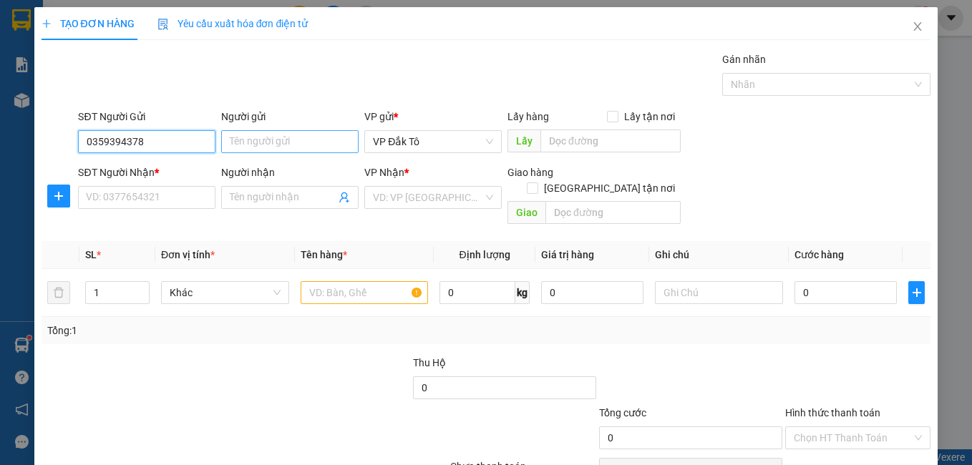
type input "0359394378"
click at [280, 143] on input "Người gửi" at bounding box center [289, 141] width 137 height 23
type input "."
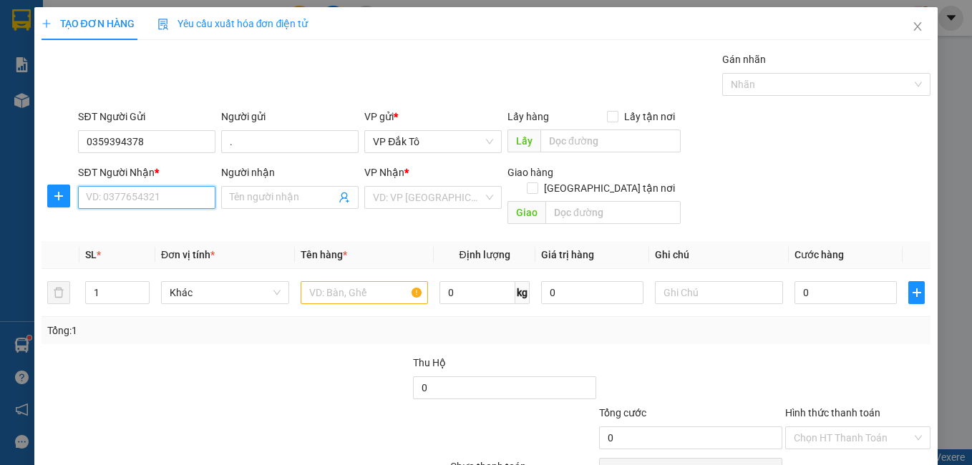
click at [142, 200] on input "SĐT Người Nhận *" at bounding box center [146, 197] width 137 height 23
type input "0975597070"
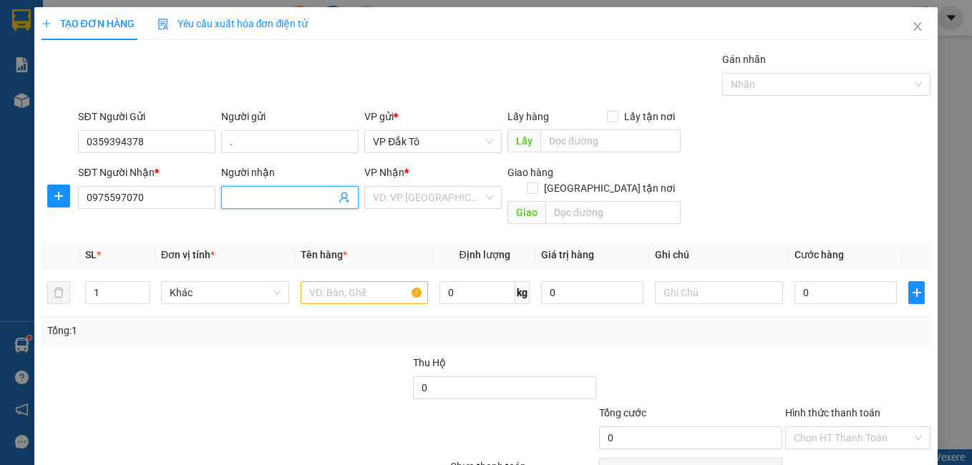
click at [281, 195] on input "Người nhận" at bounding box center [283, 198] width 106 height 16
type input "."
click at [464, 200] on input "search" at bounding box center [428, 197] width 110 height 21
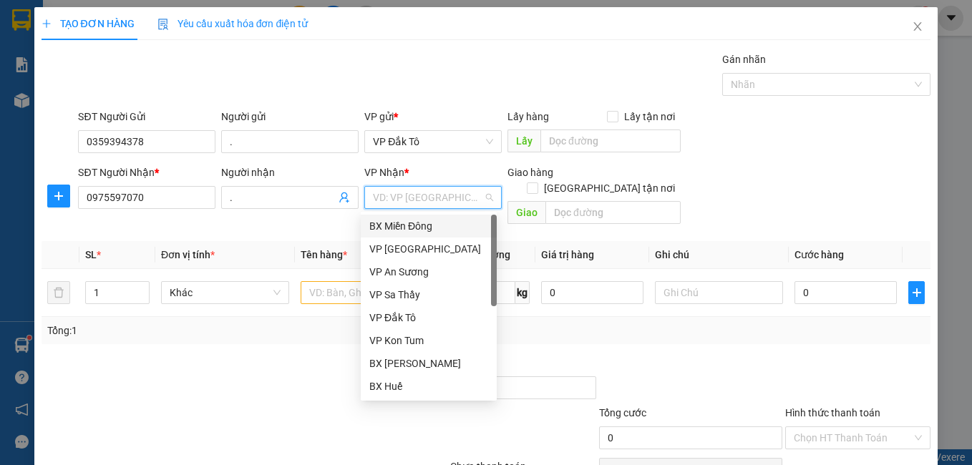
click at [437, 223] on div "BX Miền Đông" at bounding box center [428, 226] width 119 height 16
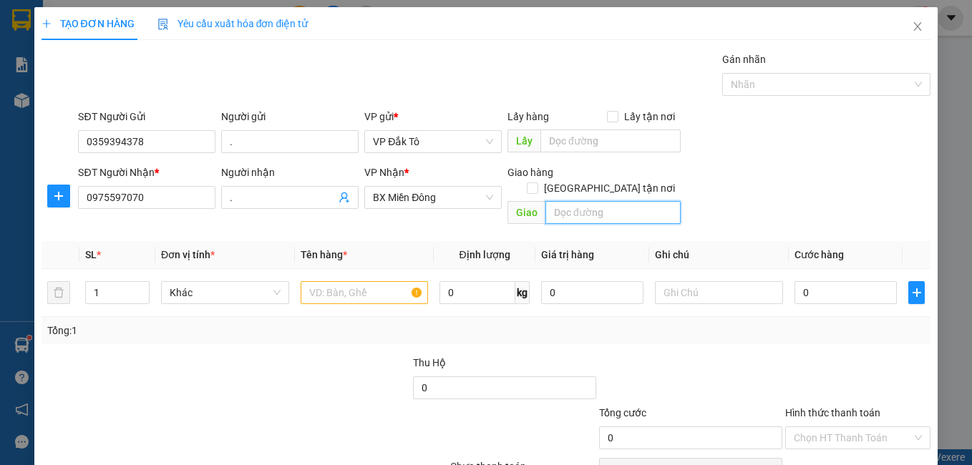
click at [568, 201] on input "text" at bounding box center [613, 212] width 135 height 23
type input "N4 HÒA LÂN"
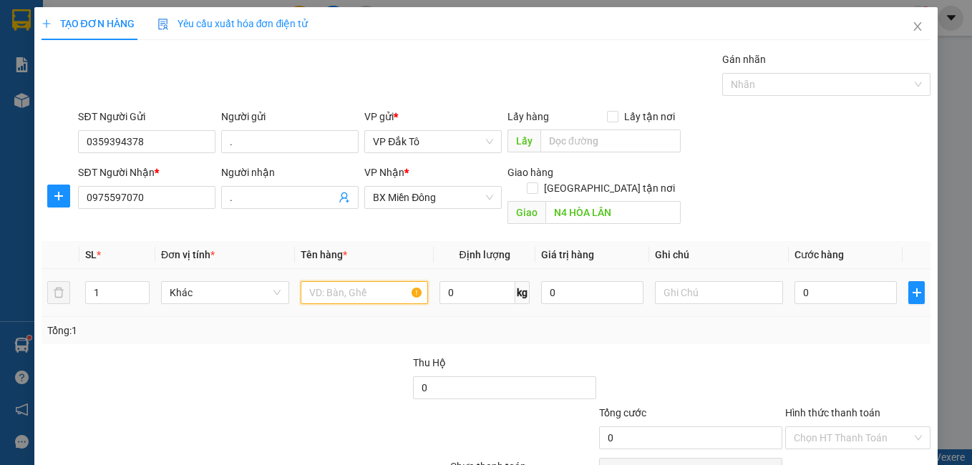
click at [342, 281] on input "text" at bounding box center [365, 292] width 128 height 23
type input "2T"
click at [114, 282] on input "1" at bounding box center [117, 292] width 63 height 21
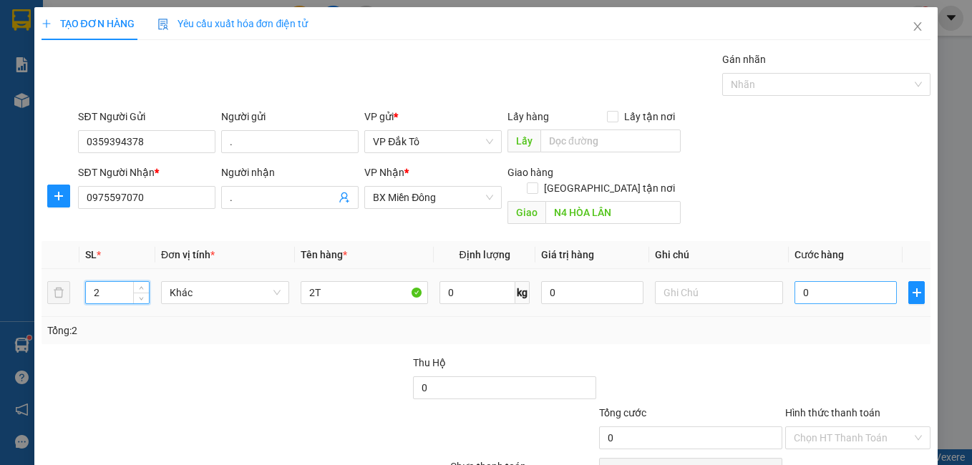
type input "2"
click at [830, 281] on input "0" at bounding box center [846, 292] width 102 height 23
type input "1"
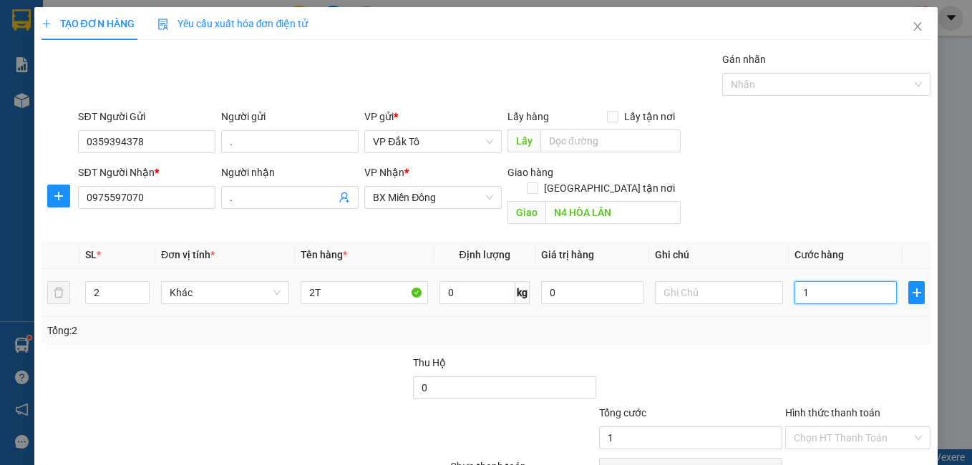
type input "15"
type input "150"
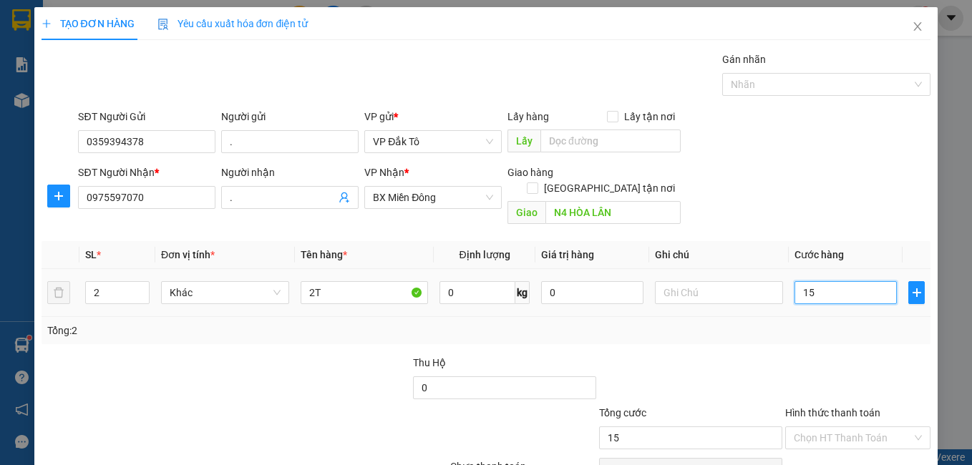
type input "150"
type input "150.000"
click at [825, 336] on div "Transit Pickup Surcharge Ids Transit Deliver Surcharge Ids Transit Deliver Surc…" at bounding box center [487, 285] width 890 height 466
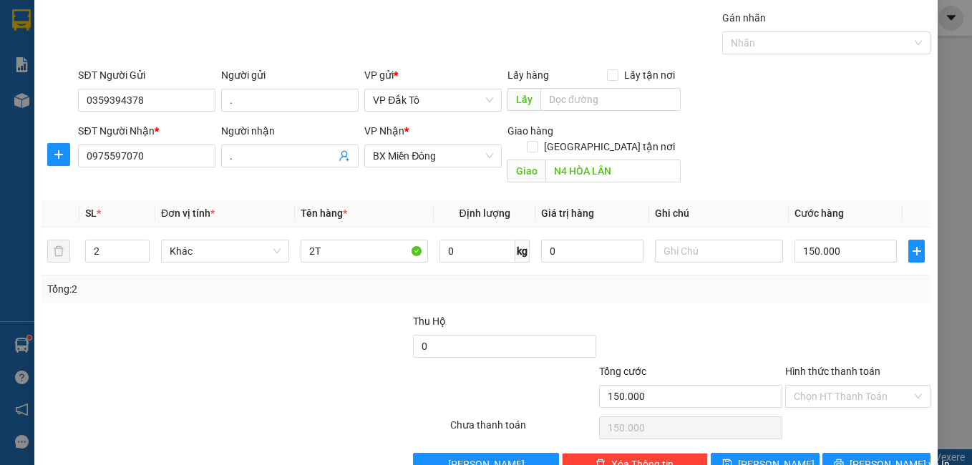
scroll to position [64, 0]
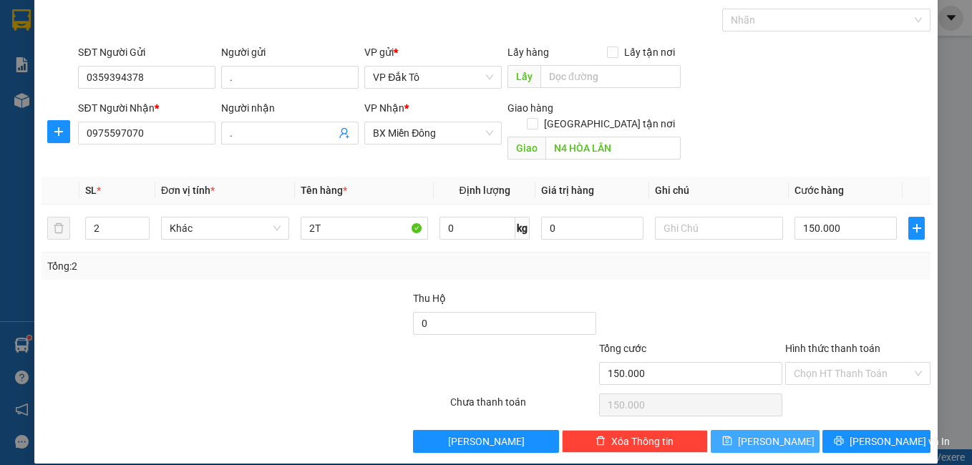
click at [755, 430] on button "[PERSON_NAME]" at bounding box center [765, 441] width 109 height 23
type input "1"
type input "0"
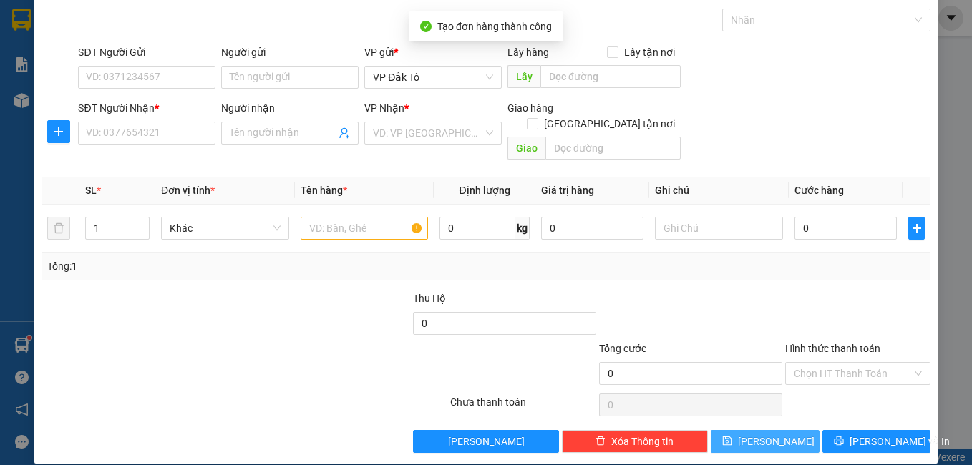
scroll to position [0, 0]
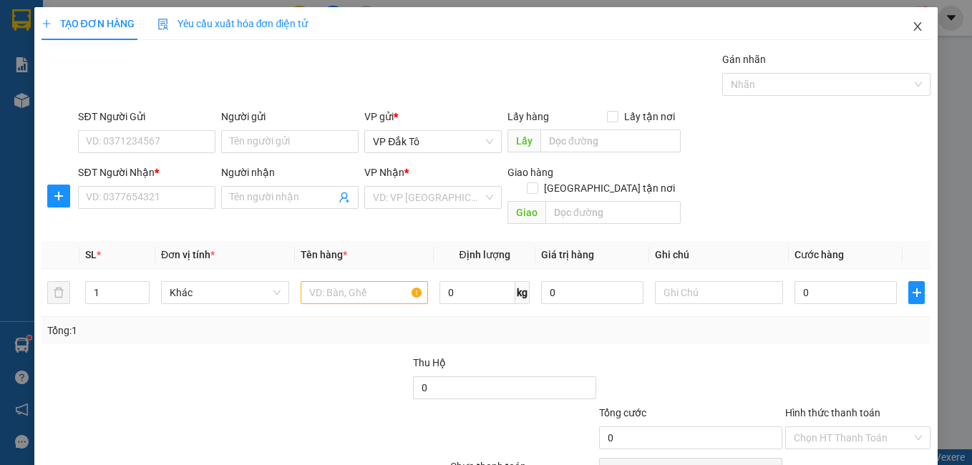
click at [912, 29] on icon "close" at bounding box center [917, 26] width 11 height 11
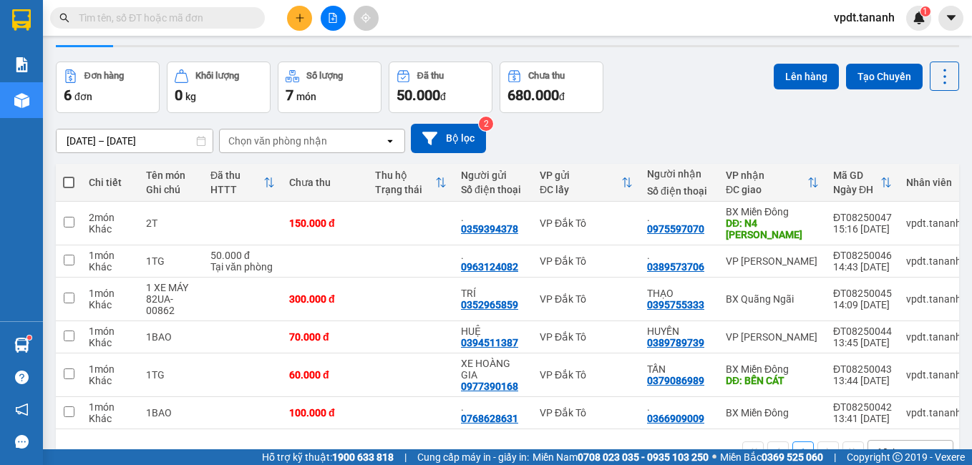
scroll to position [71, 0]
